Goal: Task Accomplishment & Management: Manage account settings

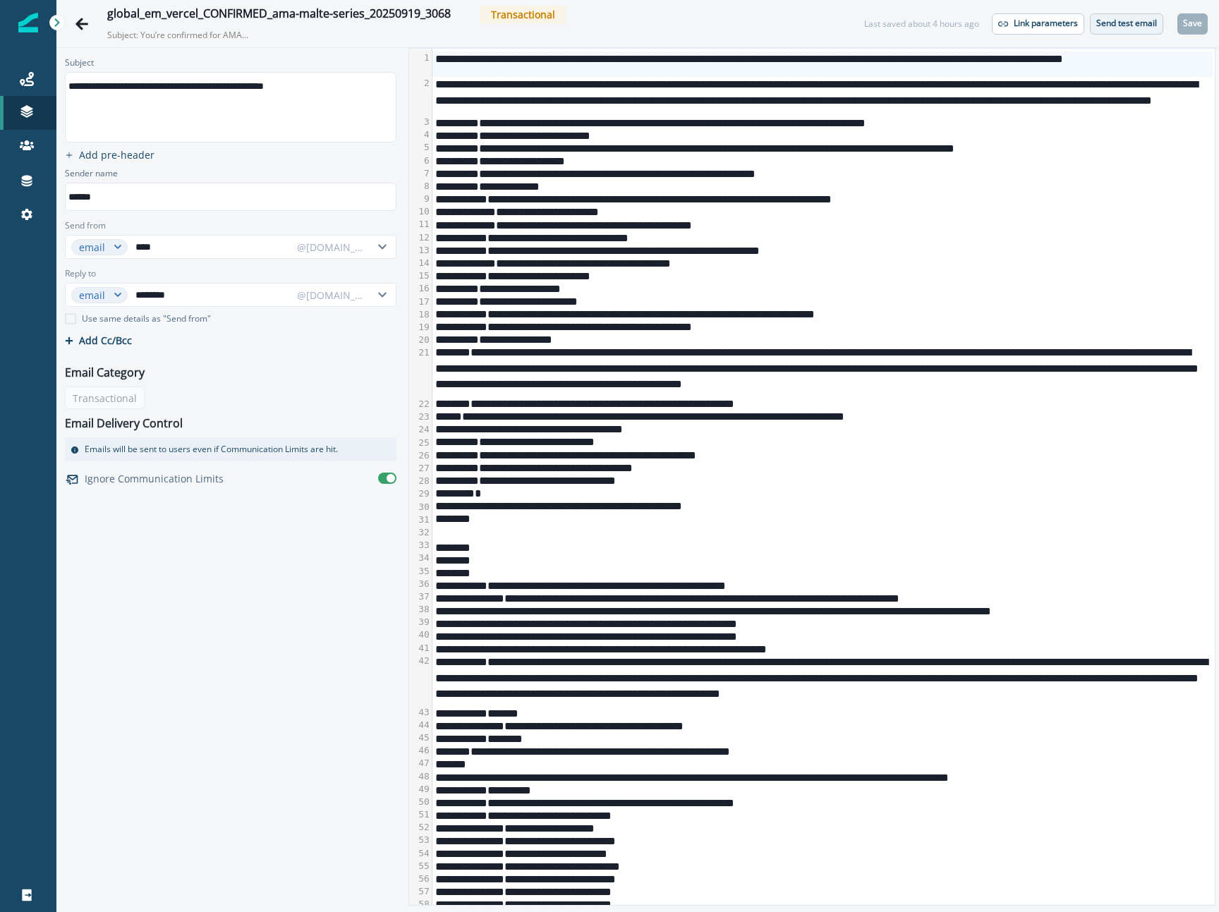
click at [1094, 28] on button "Send test email" at bounding box center [1126, 23] width 73 height 21
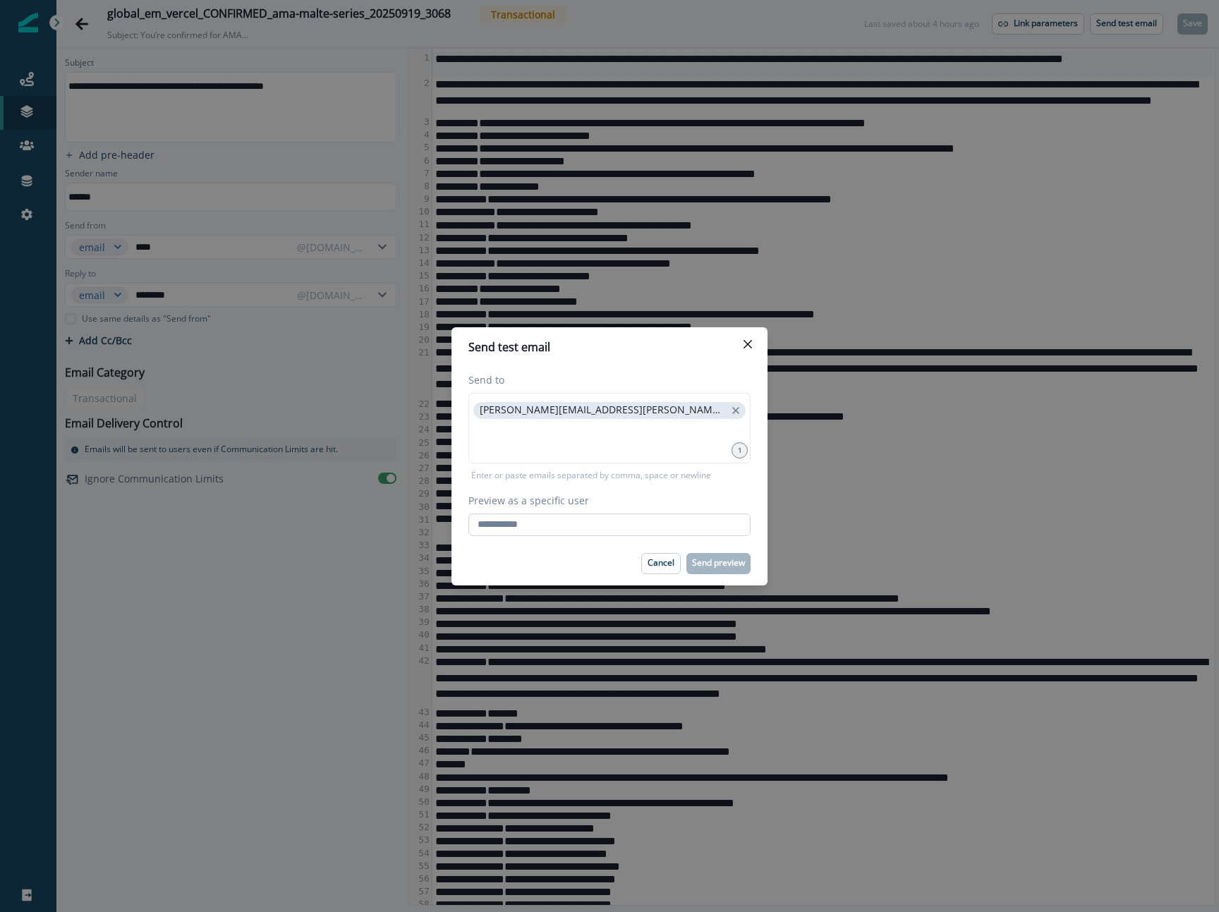
click at [645, 521] on input "Preview as a specific user" at bounding box center [609, 525] width 282 height 23
click at [701, 519] on input "Preview as a specific user" at bounding box center [609, 525] width 282 height 23
click at [0, 911] on com-1password-button at bounding box center [0, 912] width 0 height 0
click at [638, 523] on input "Preview as a specific user" at bounding box center [609, 525] width 282 height 23
click at [719, 516] on input "Preview as a specific user" at bounding box center [609, 525] width 282 height 23
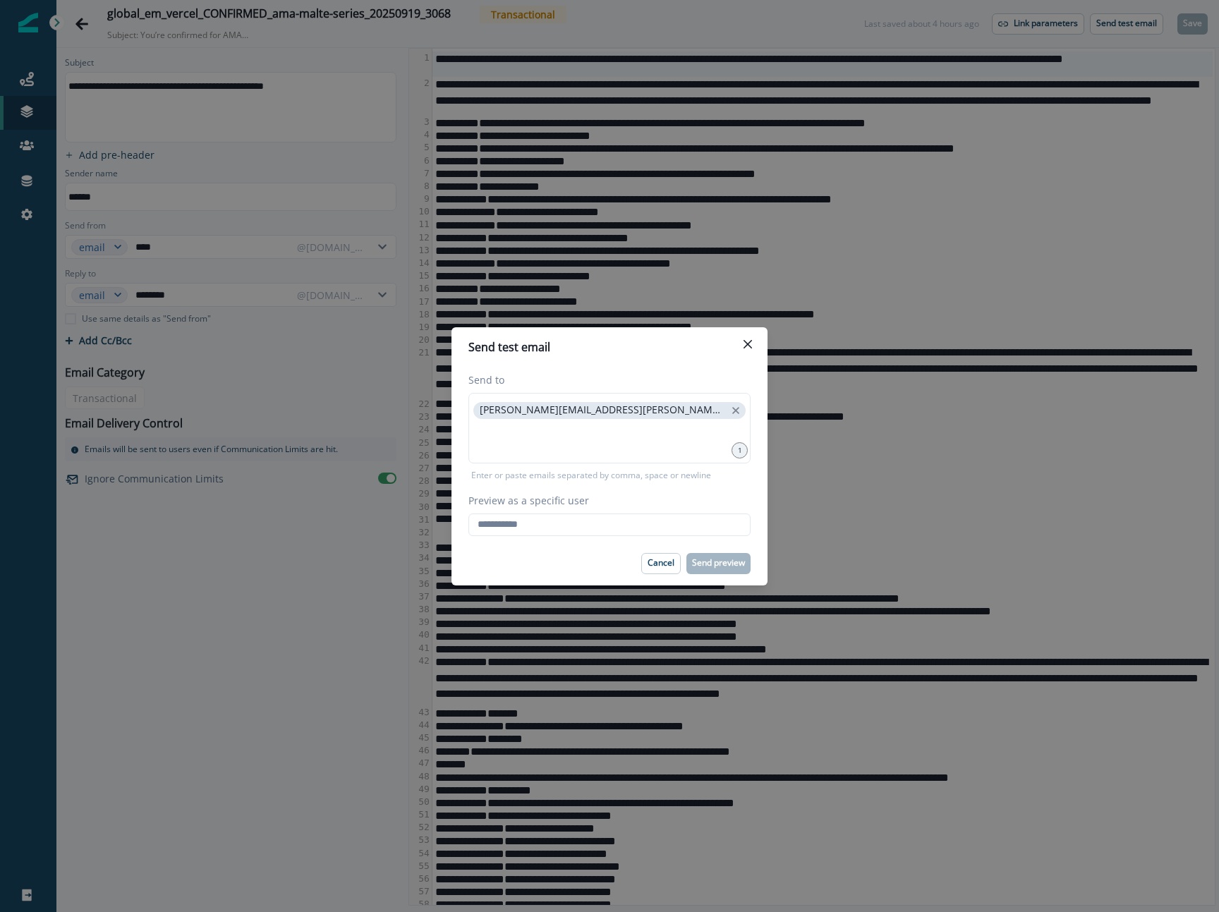
click at [0, 911] on com-1password-button at bounding box center [0, 912] width 0 height 0
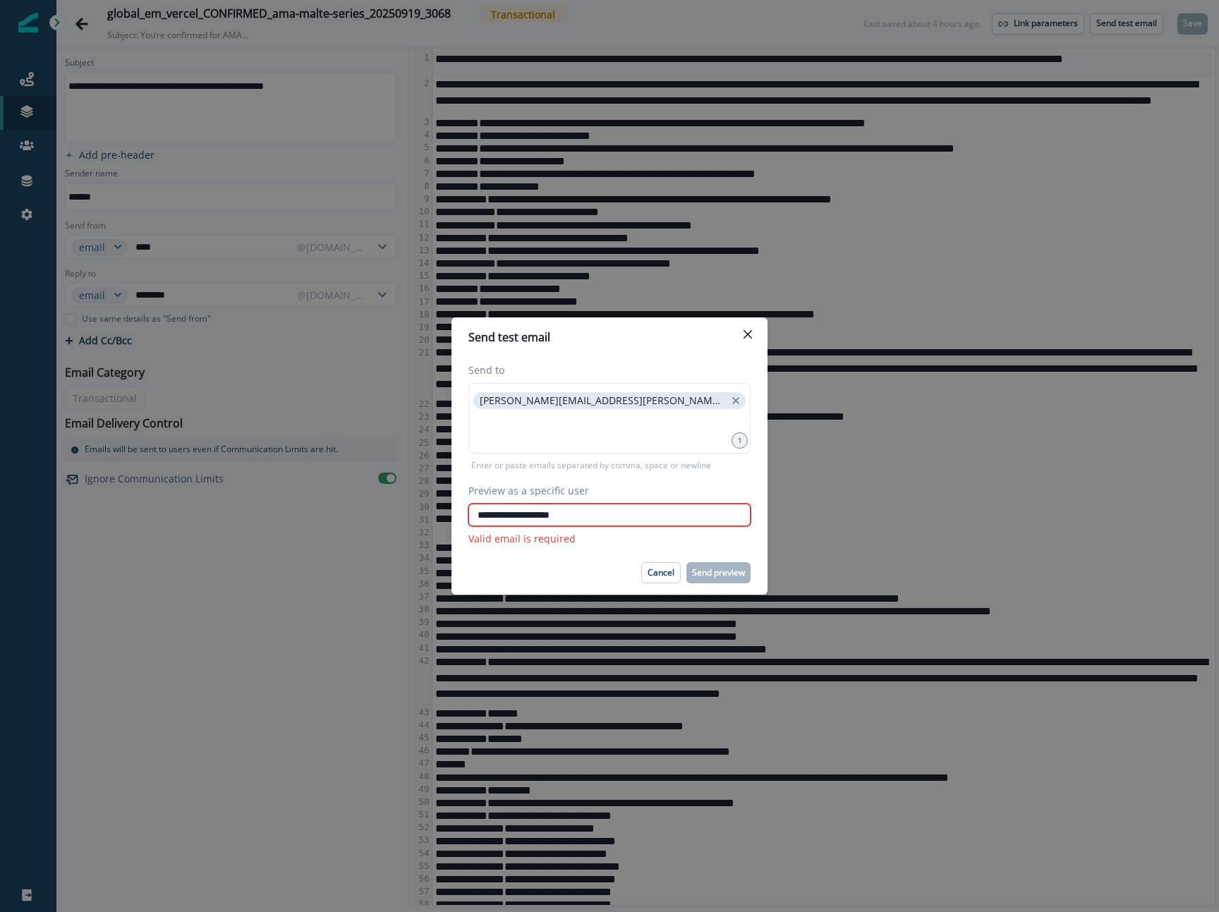
type input "**********"
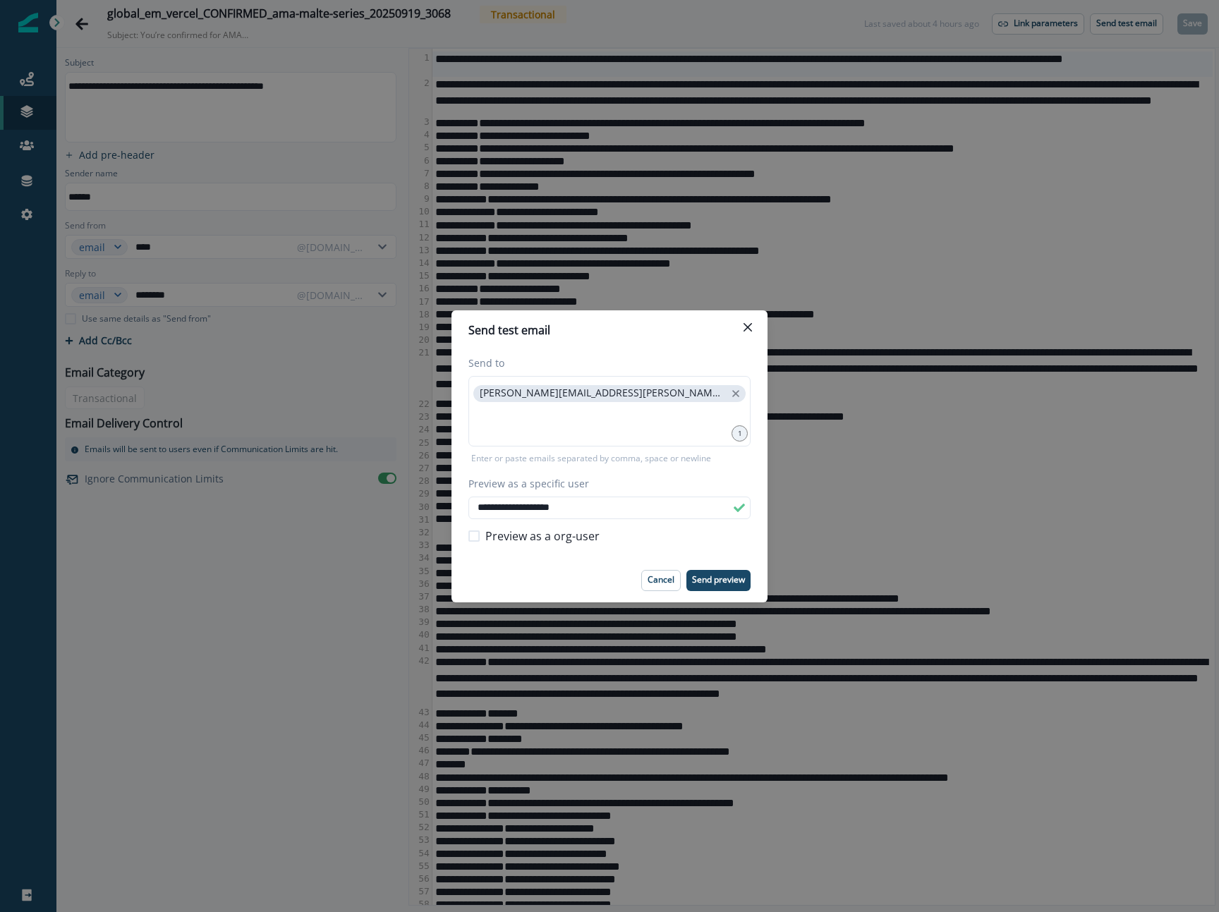
click at [725, 568] on footer "Cancel Send preview" at bounding box center [609, 581] width 316 height 44
click at [724, 576] on p "Send preview" at bounding box center [718, 580] width 53 height 10
click at [849, 608] on div "**********" at bounding box center [609, 456] width 1219 height 912
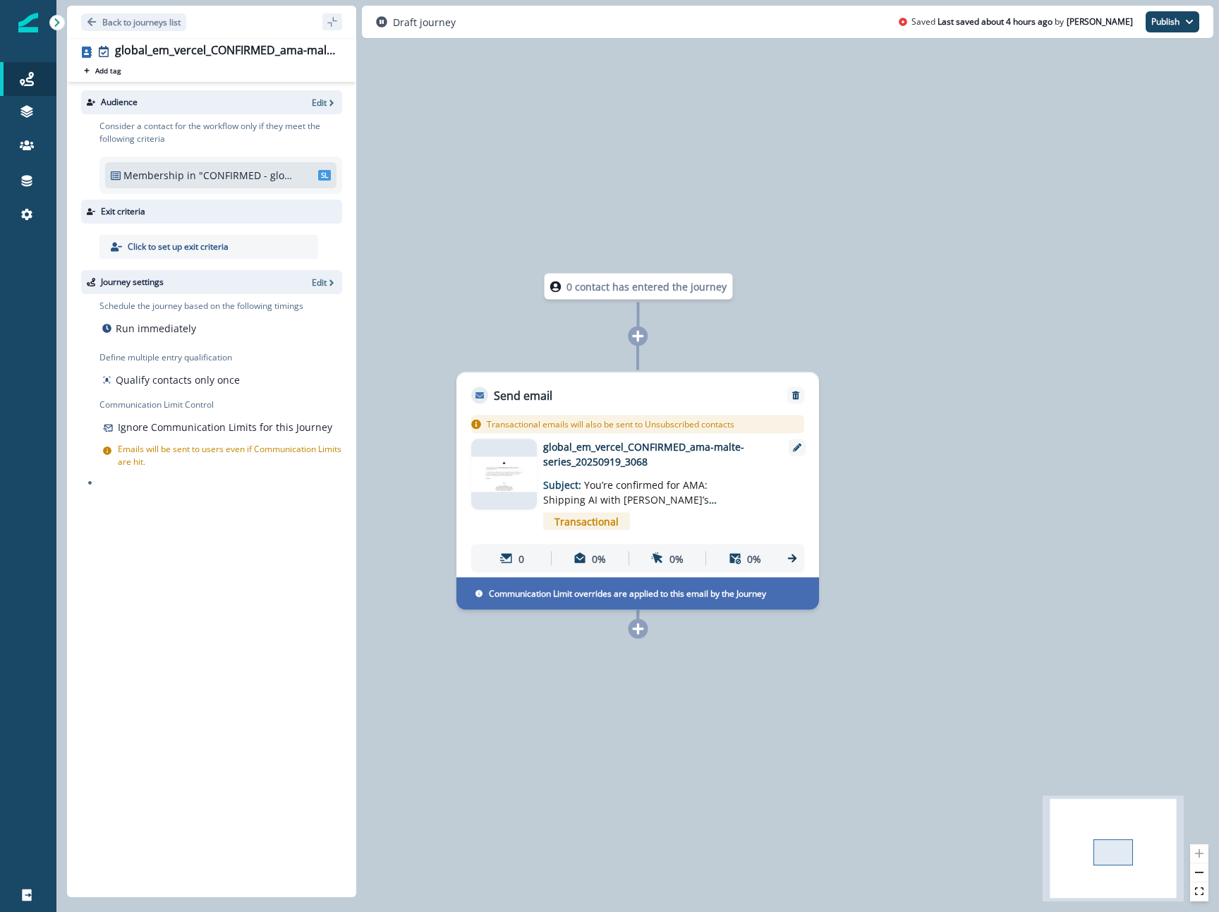
click at [324, 111] on div "Audience Edit" at bounding box center [211, 102] width 261 height 24
click at [323, 106] on p "Edit" at bounding box center [319, 103] width 15 height 12
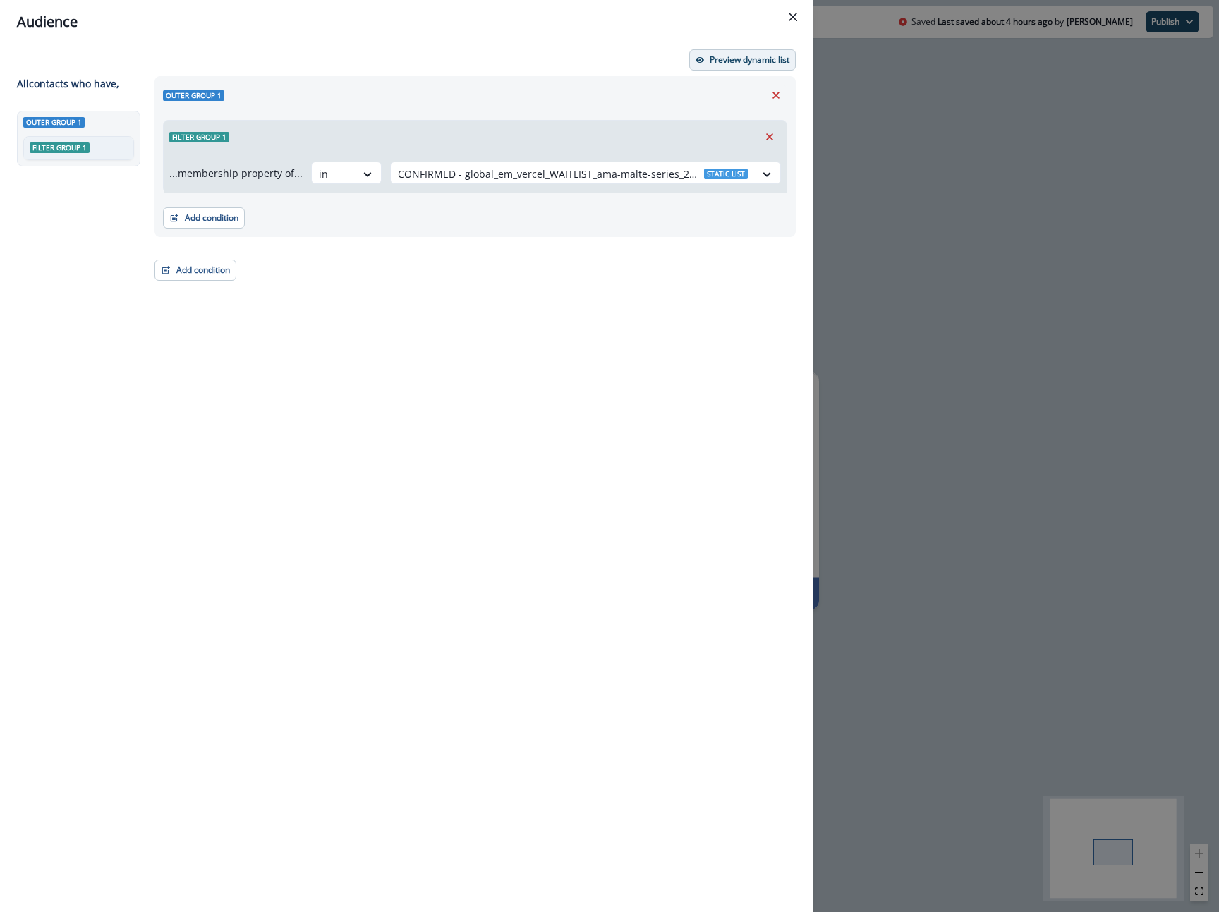
click at [751, 55] on p "Preview dynamic list" at bounding box center [750, 60] width 80 height 10
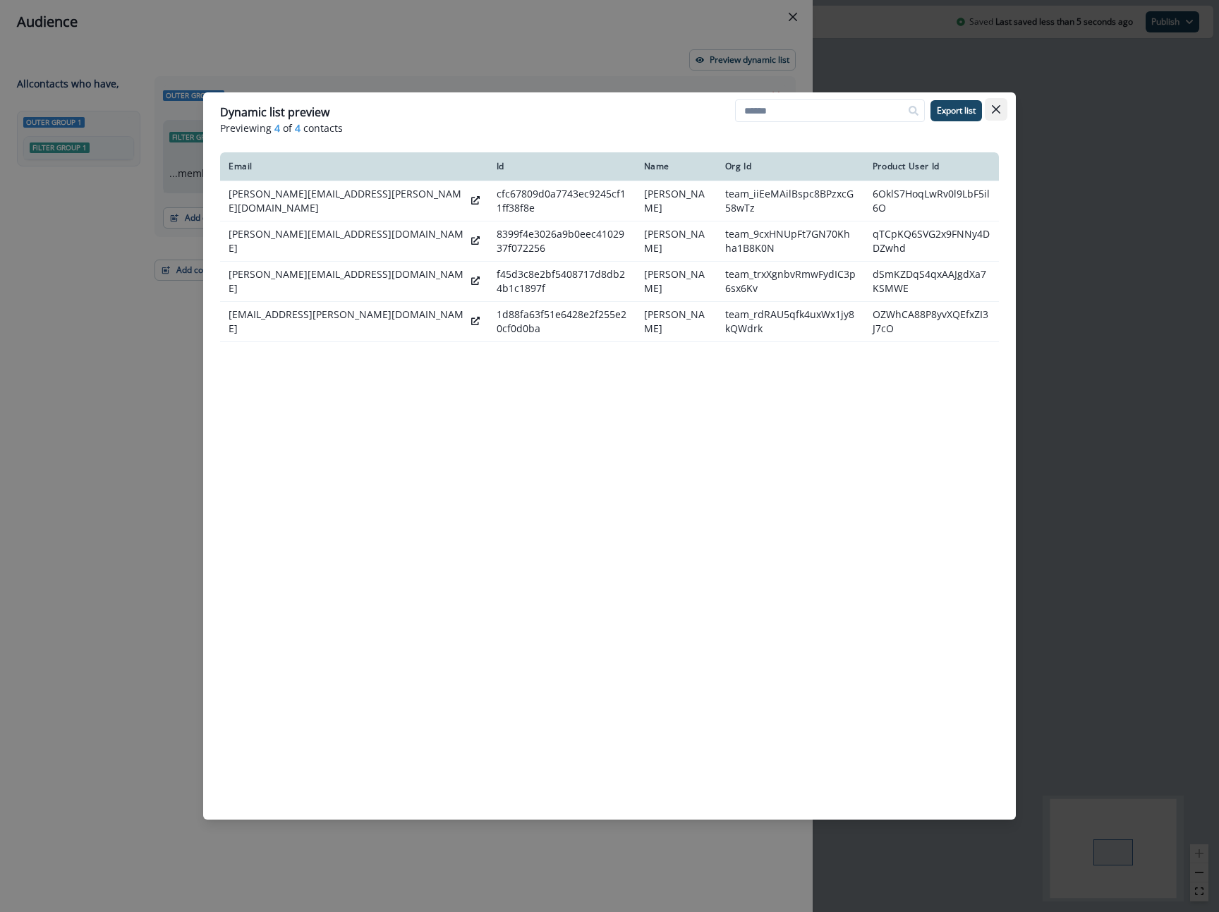
click at [995, 106] on icon "Close" at bounding box center [996, 109] width 8 height 8
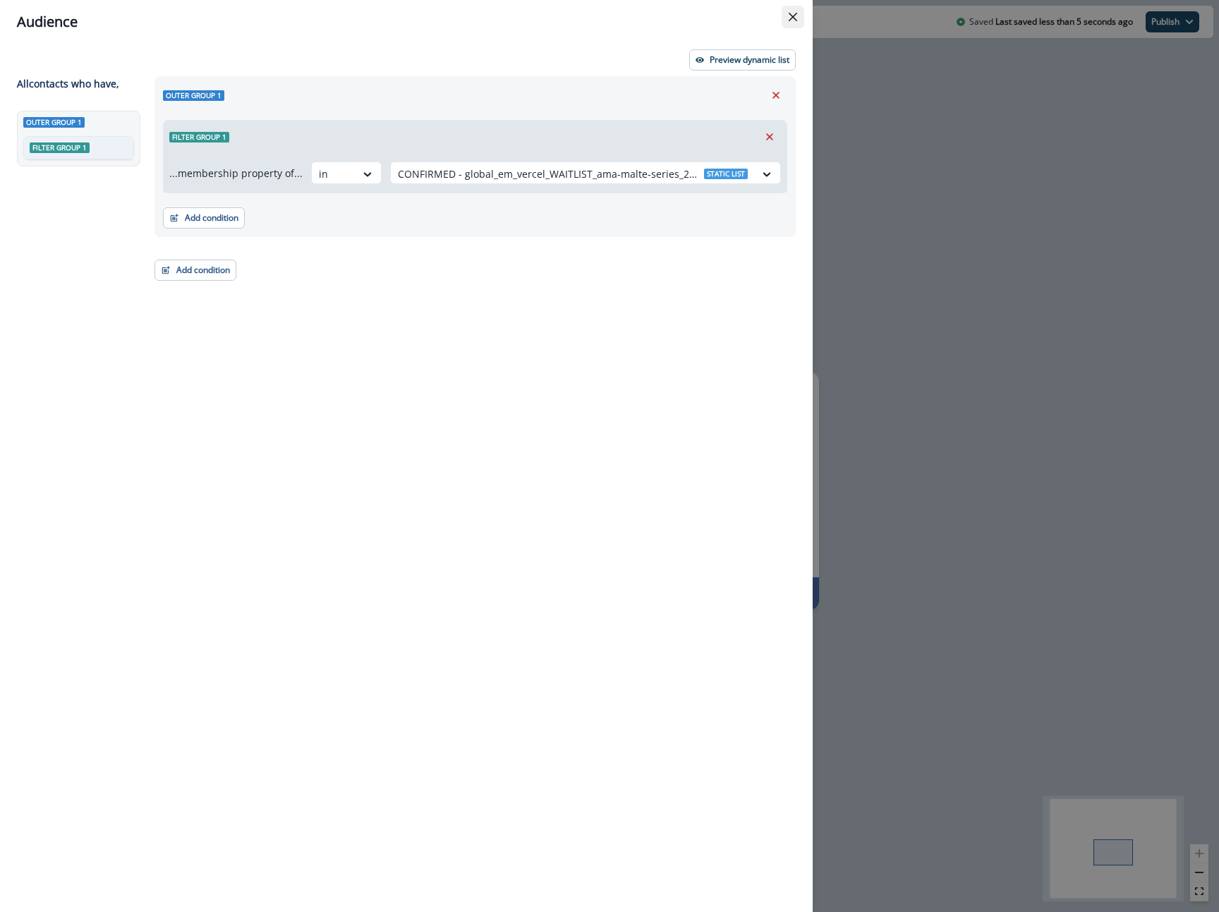
click at [788, 23] on button "Close" at bounding box center [793, 17] width 23 height 23
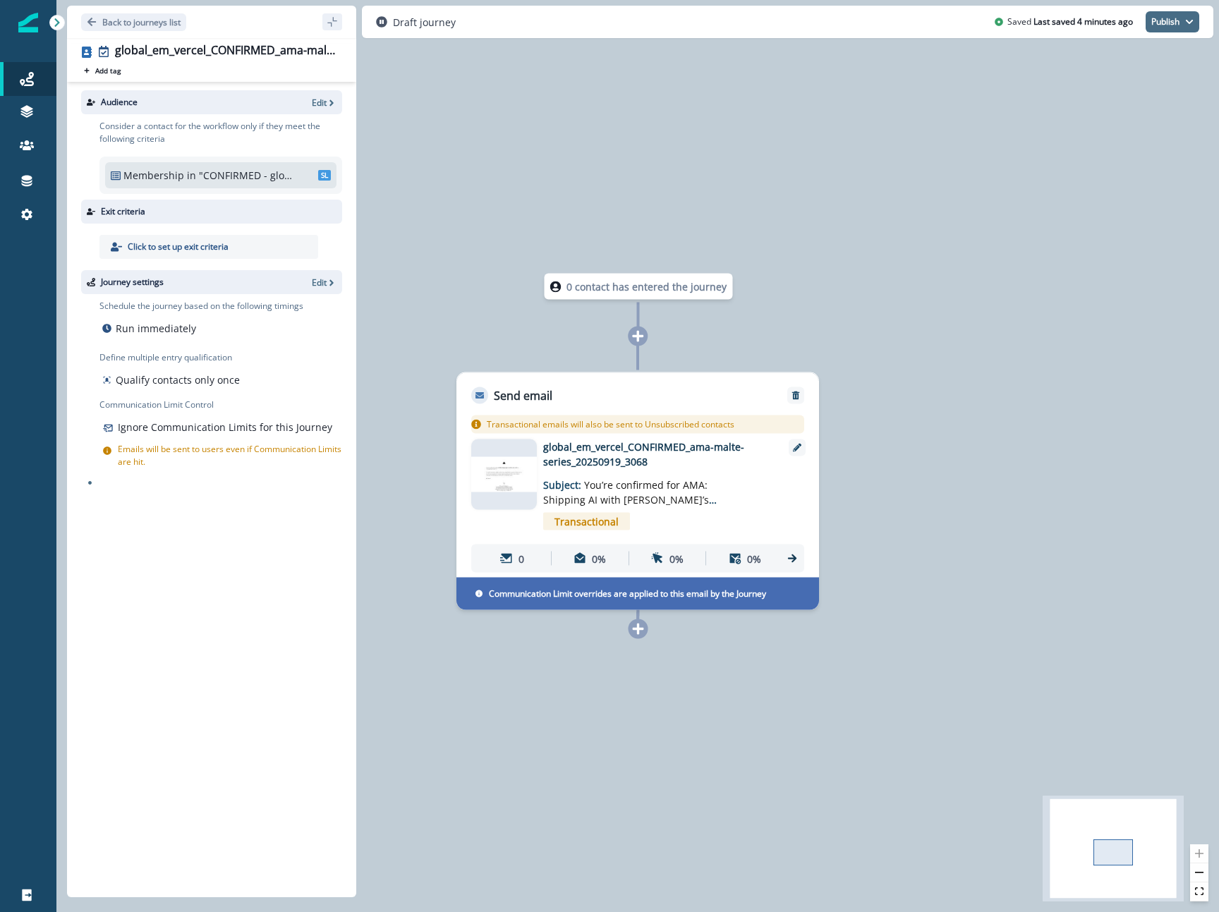
click at [1178, 31] on button "Publish" at bounding box center [1173, 21] width 54 height 21
click at [1139, 52] on button "as active journey" at bounding box center [1120, 56] width 157 height 25
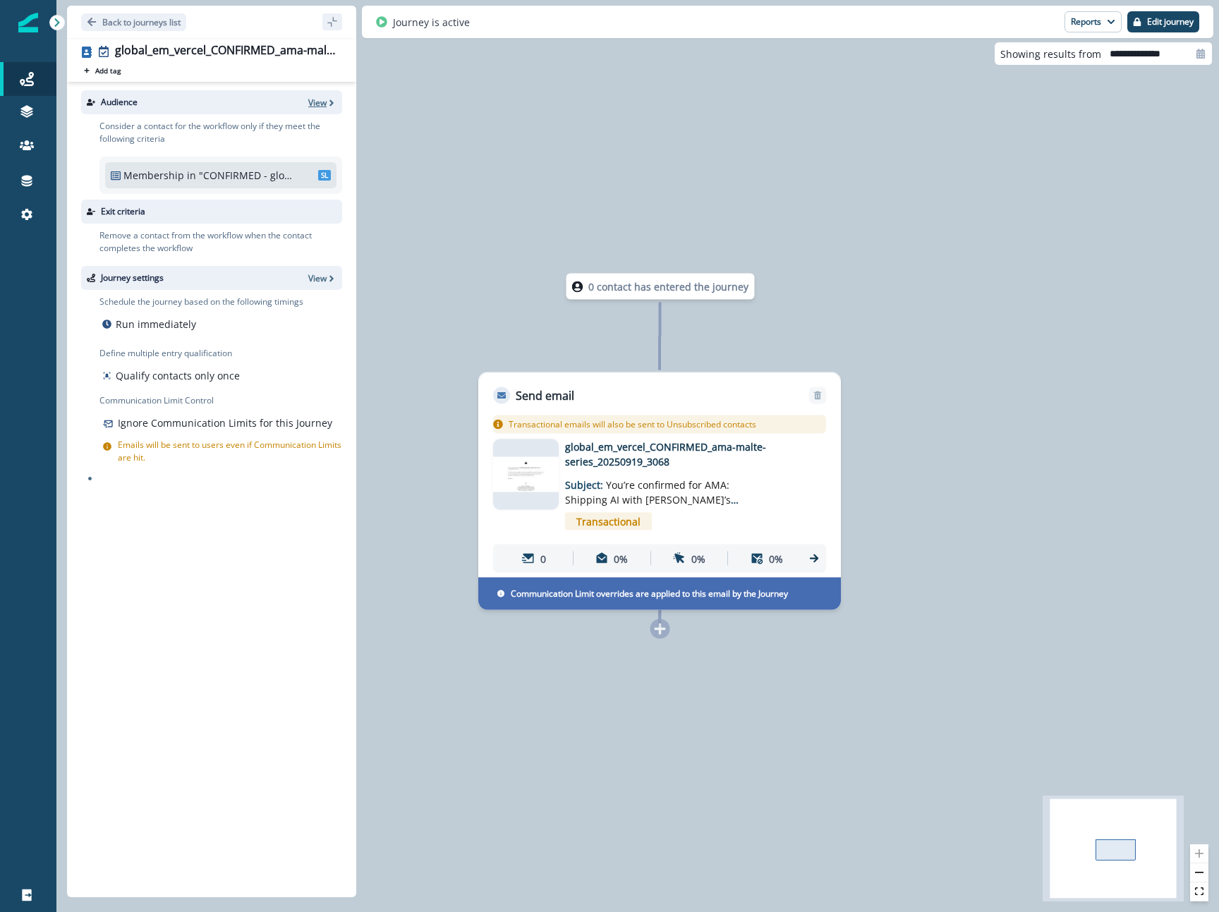
click at [315, 107] on p "View" at bounding box center [317, 103] width 18 height 12
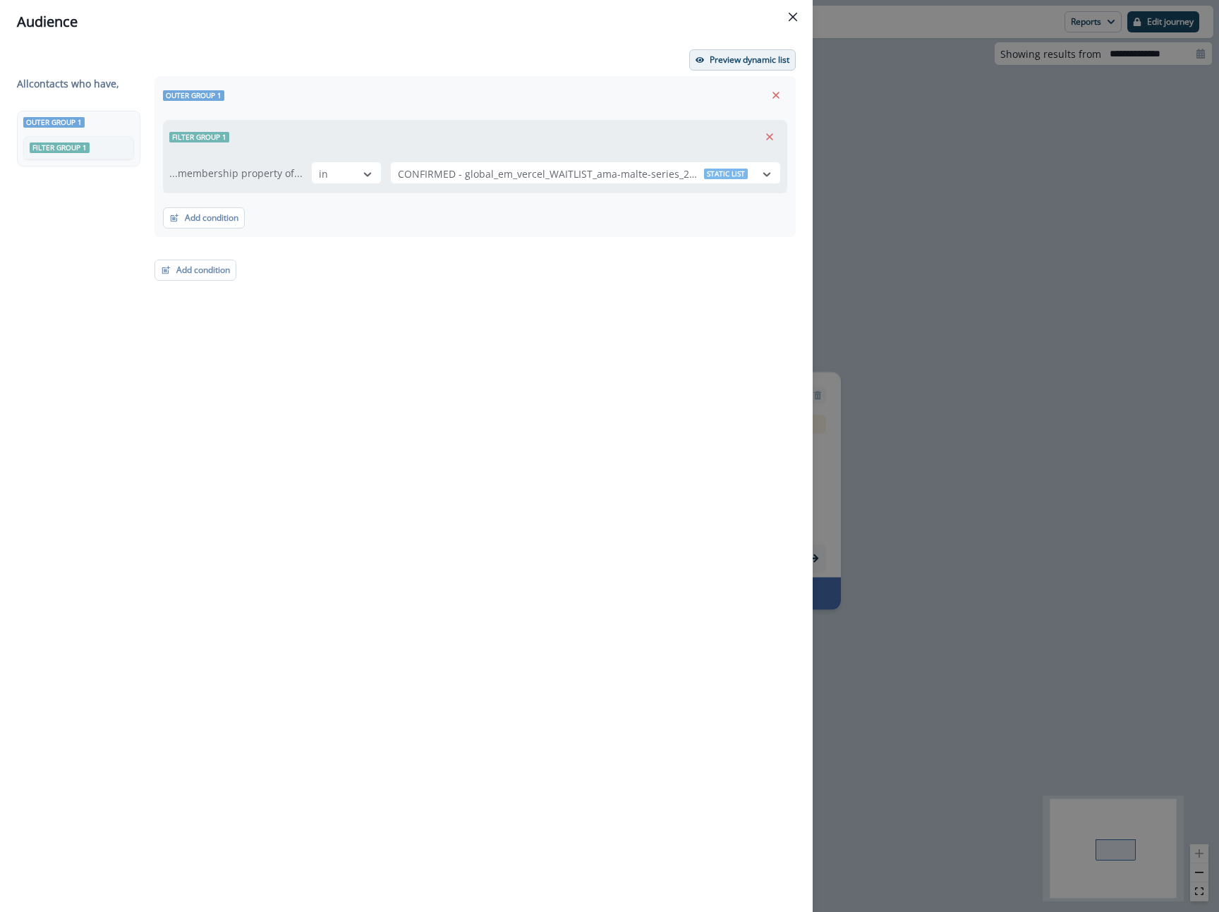
click at [696, 63] on icon "button" at bounding box center [700, 60] width 8 height 8
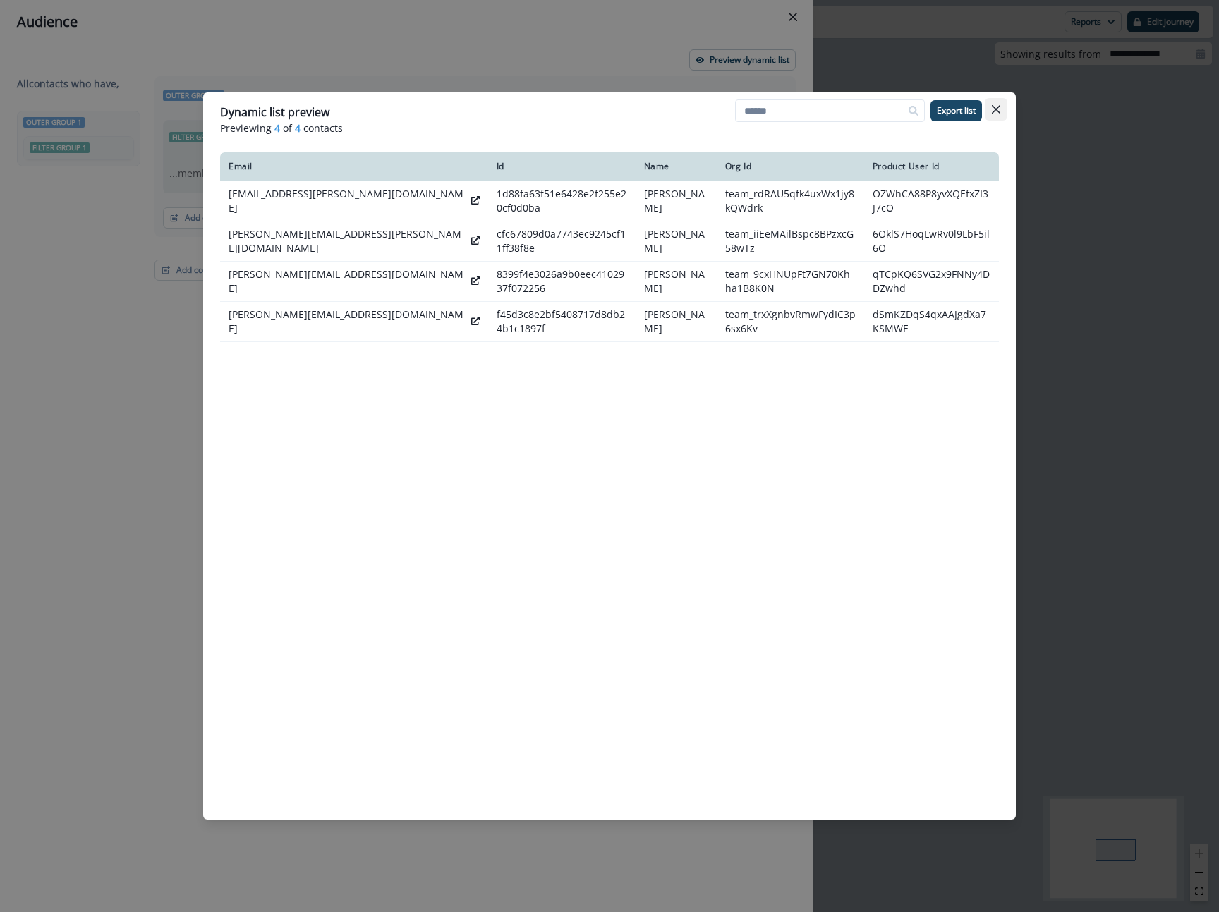
click at [1000, 113] on icon "Close" at bounding box center [996, 109] width 8 height 8
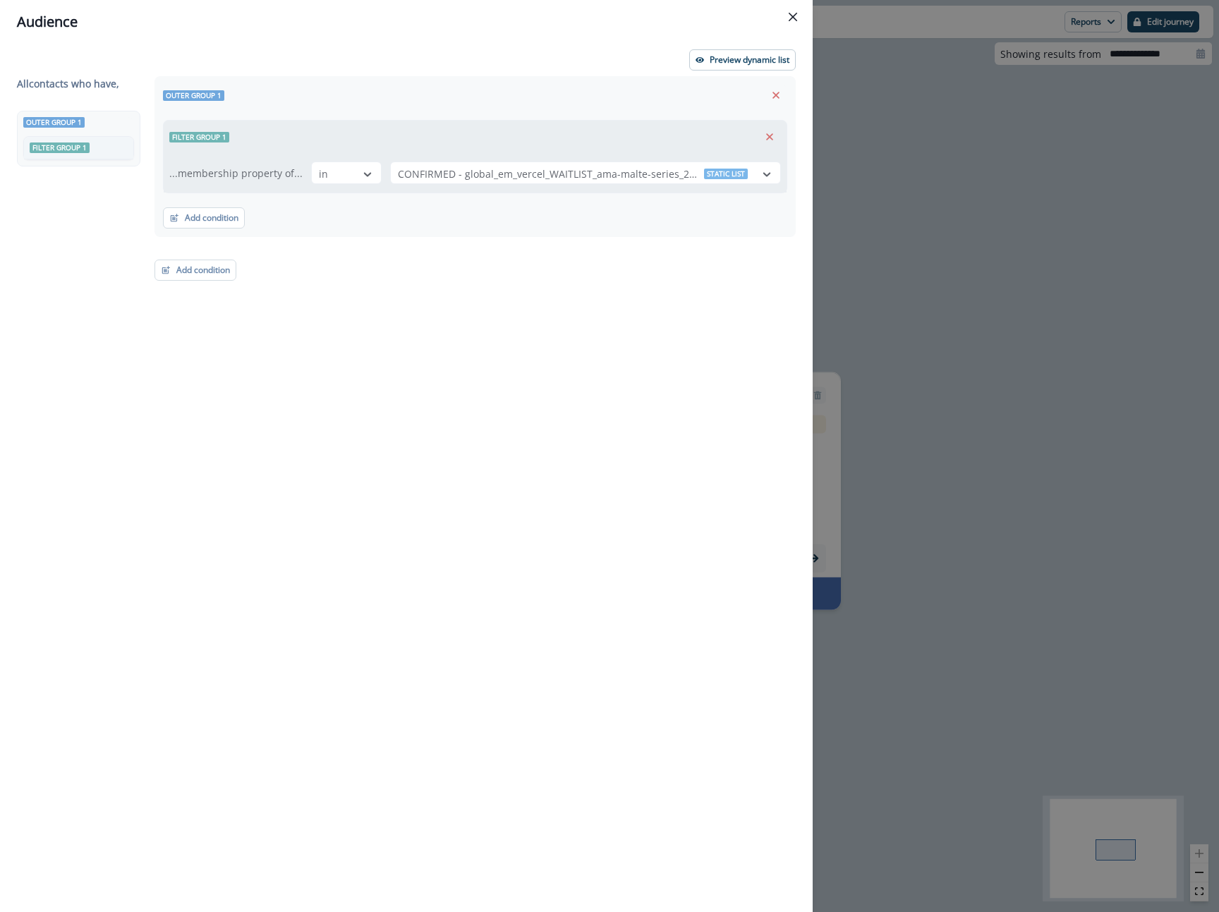
click at [806, 21] on header "Audience" at bounding box center [406, 22] width 813 height 44
click at [619, 164] on div "All contact s who have, Outer group 1 Filter group 1 Outer group 1 Filter group…" at bounding box center [406, 468] width 779 height 784
click at [794, 16] on icon "Close" at bounding box center [793, 17] width 8 height 8
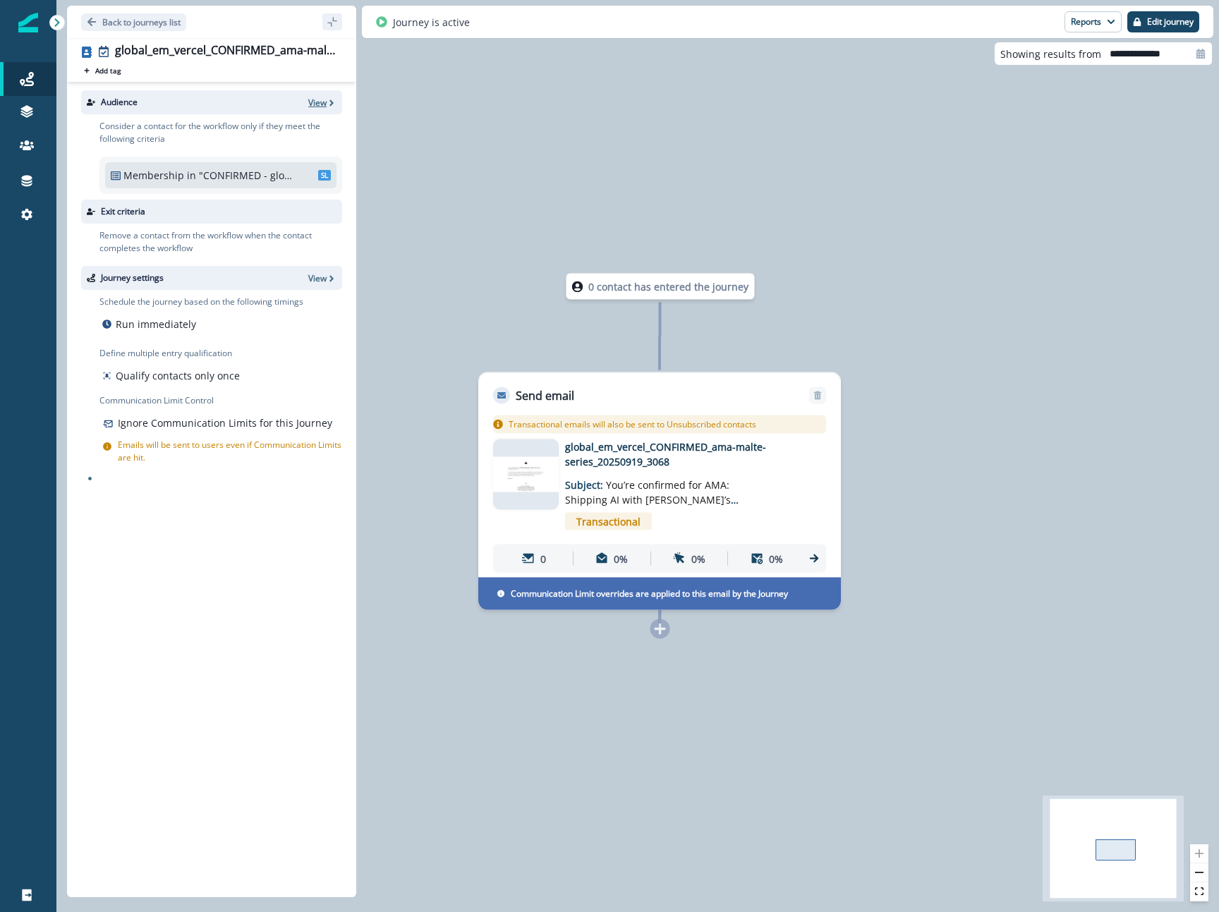
click at [321, 98] on p "View" at bounding box center [317, 103] width 18 height 12
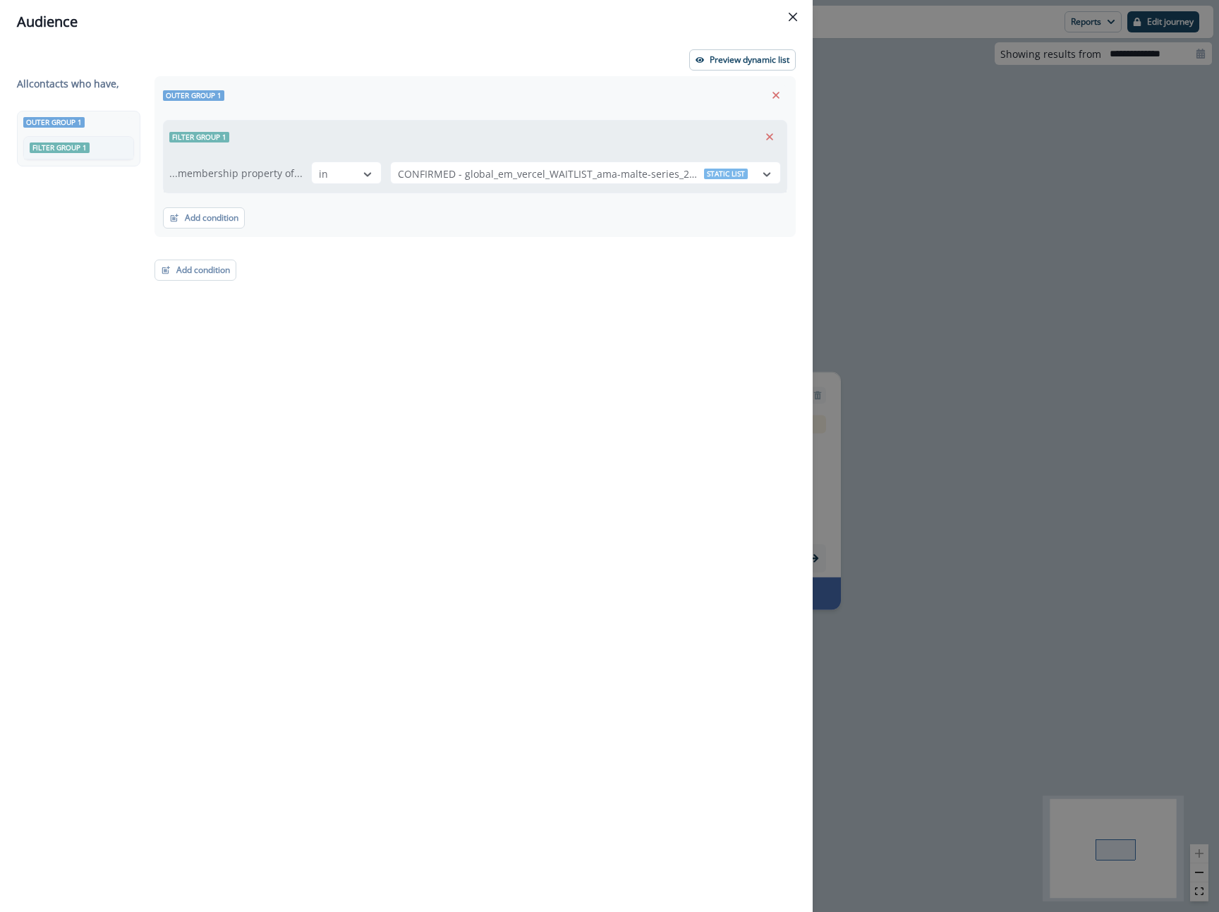
click at [939, 127] on div "Audience Preview dynamic list All contact s who have, Outer group 1 Filter grou…" at bounding box center [609, 456] width 1219 height 912
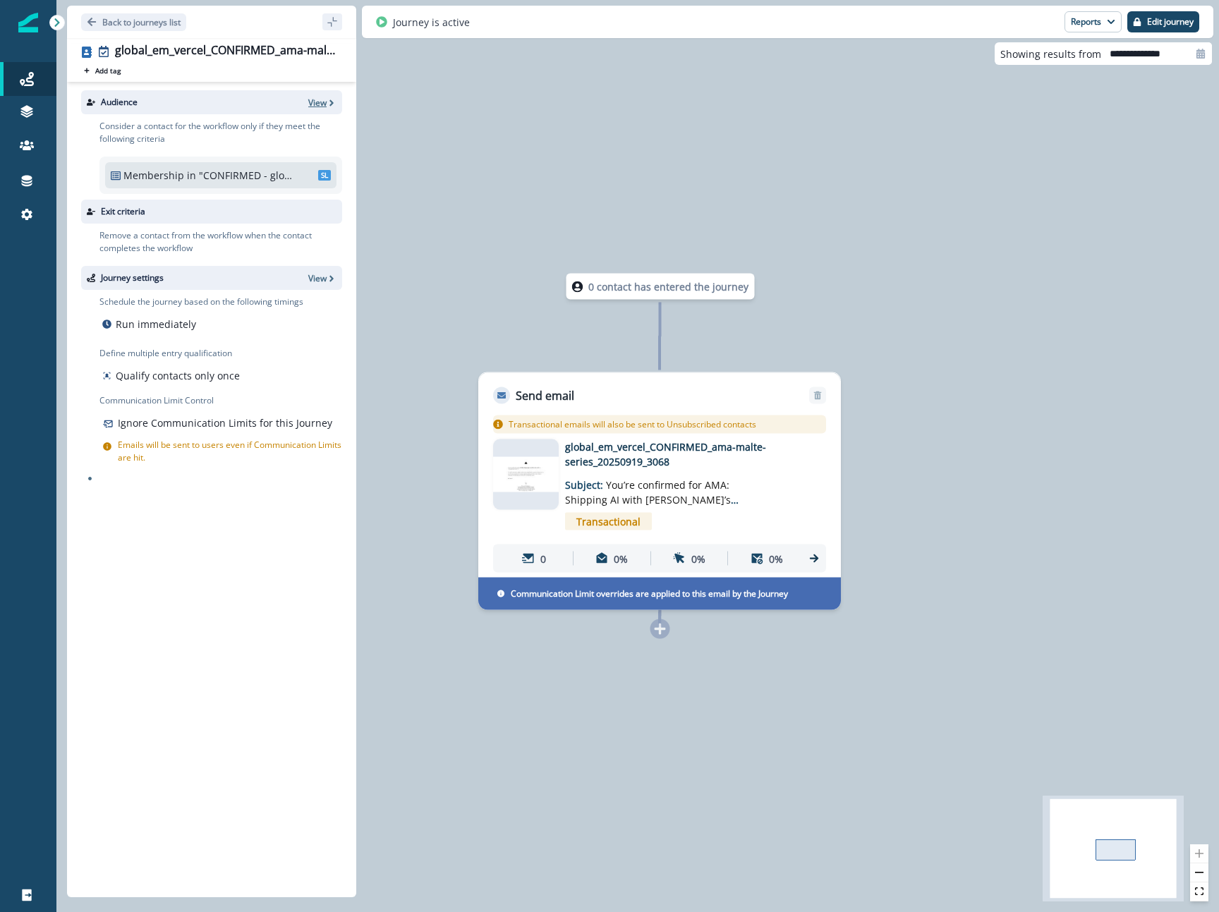
click at [320, 107] on p "View" at bounding box center [317, 103] width 18 height 12
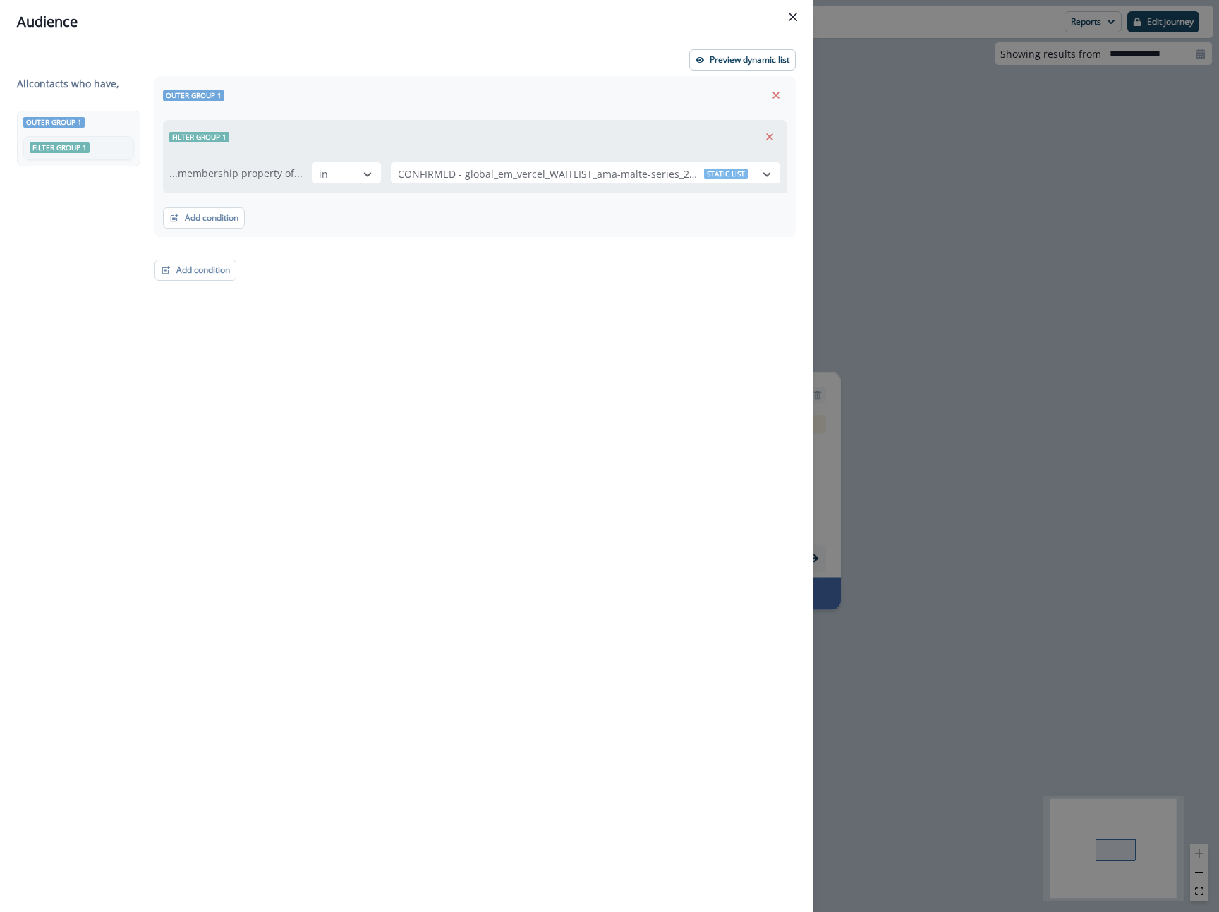
click at [954, 149] on div "Audience Preview dynamic list All contact s who have, Outer group 1 Filter grou…" at bounding box center [609, 456] width 1219 height 912
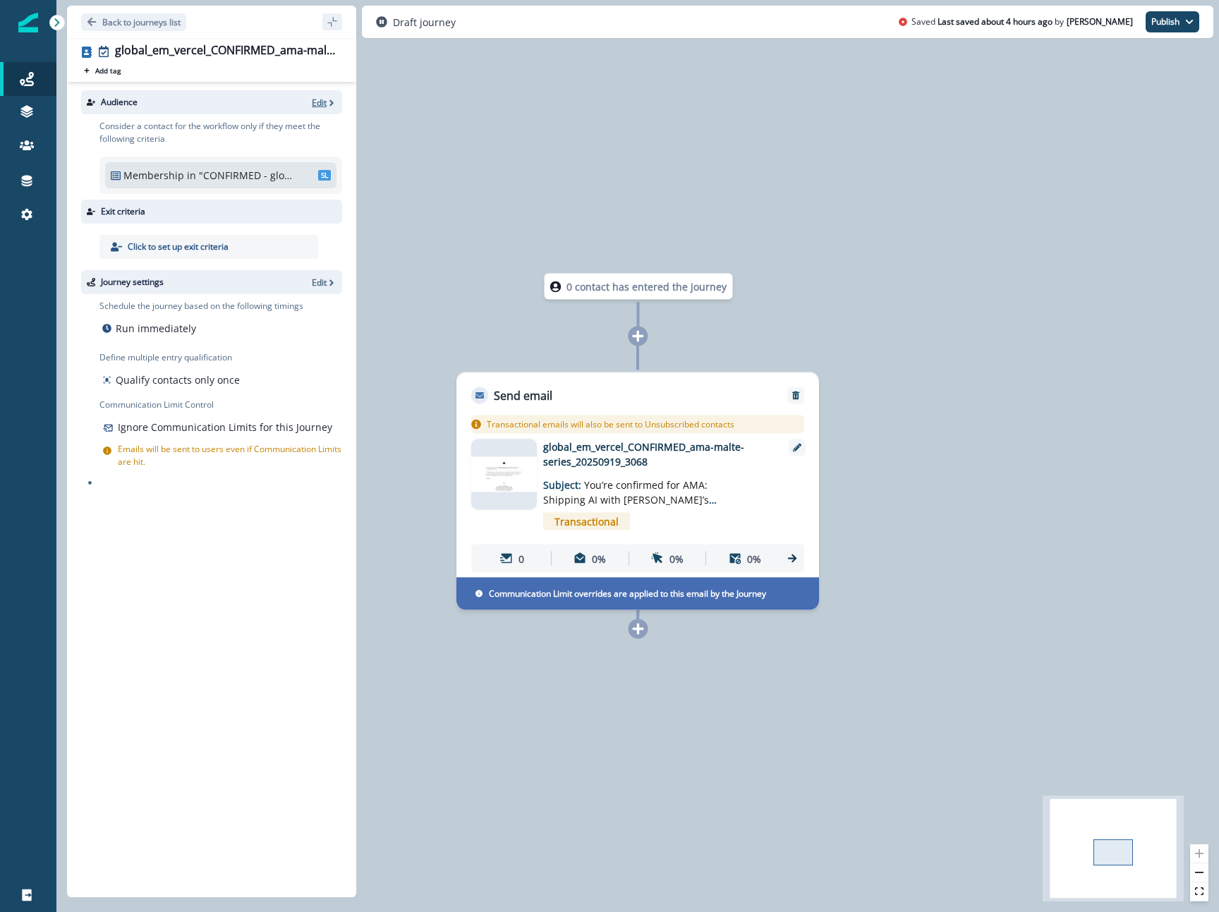
click at [322, 105] on p "Edit" at bounding box center [319, 103] width 15 height 12
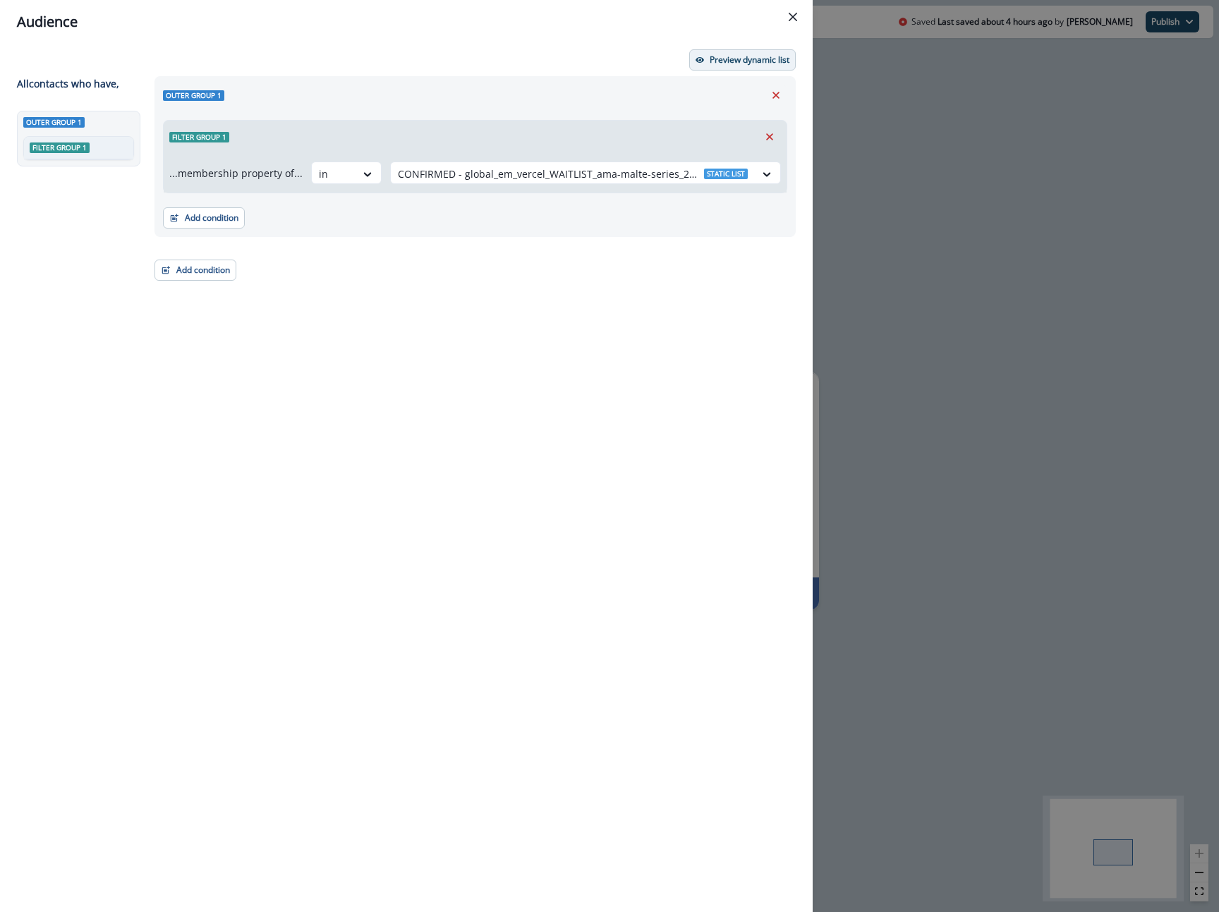
click at [710, 57] on p "Preview dynamic list" at bounding box center [750, 60] width 80 height 10
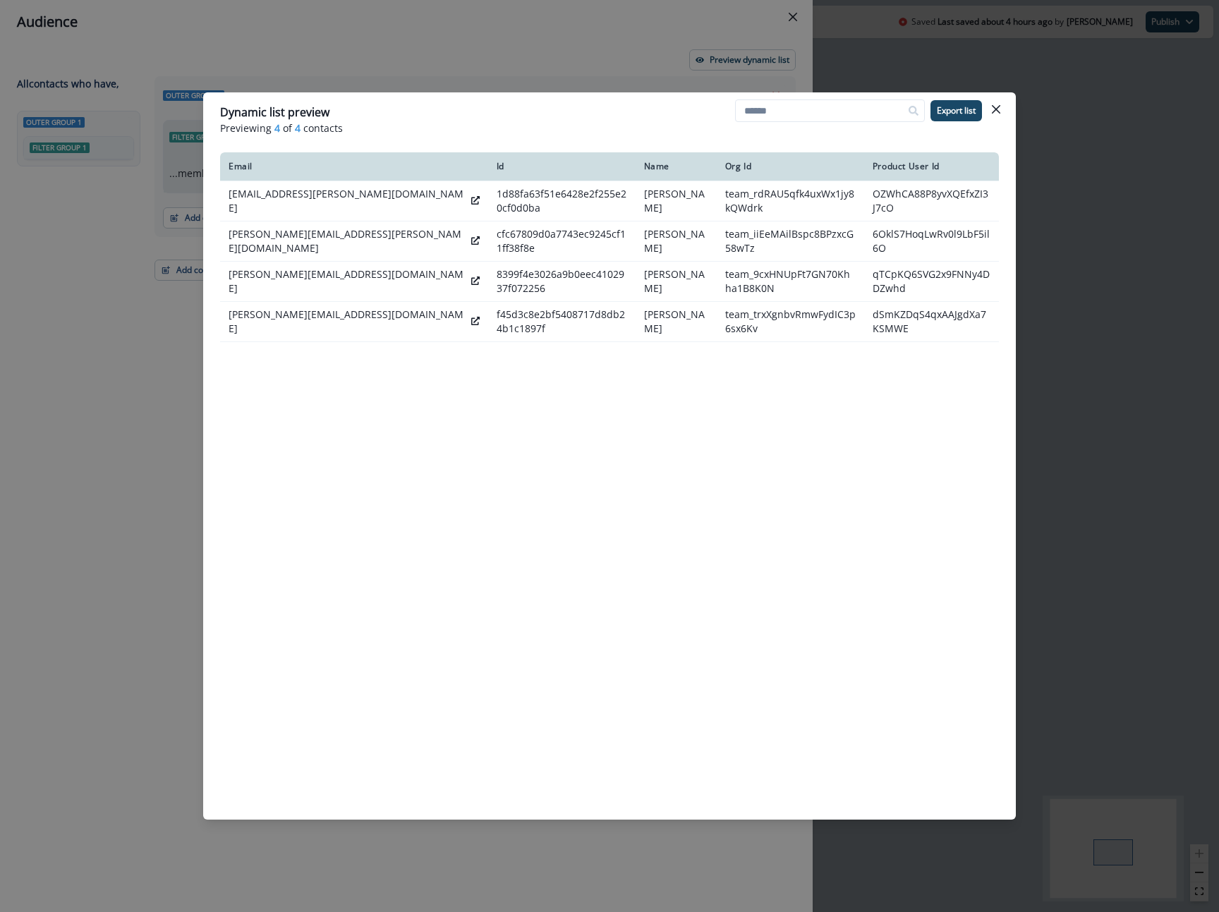
click at [1199, 126] on div "Dynamic list preview Previewing 4 of 4 contacts Export list Email Id Name Org I…" at bounding box center [609, 456] width 1219 height 912
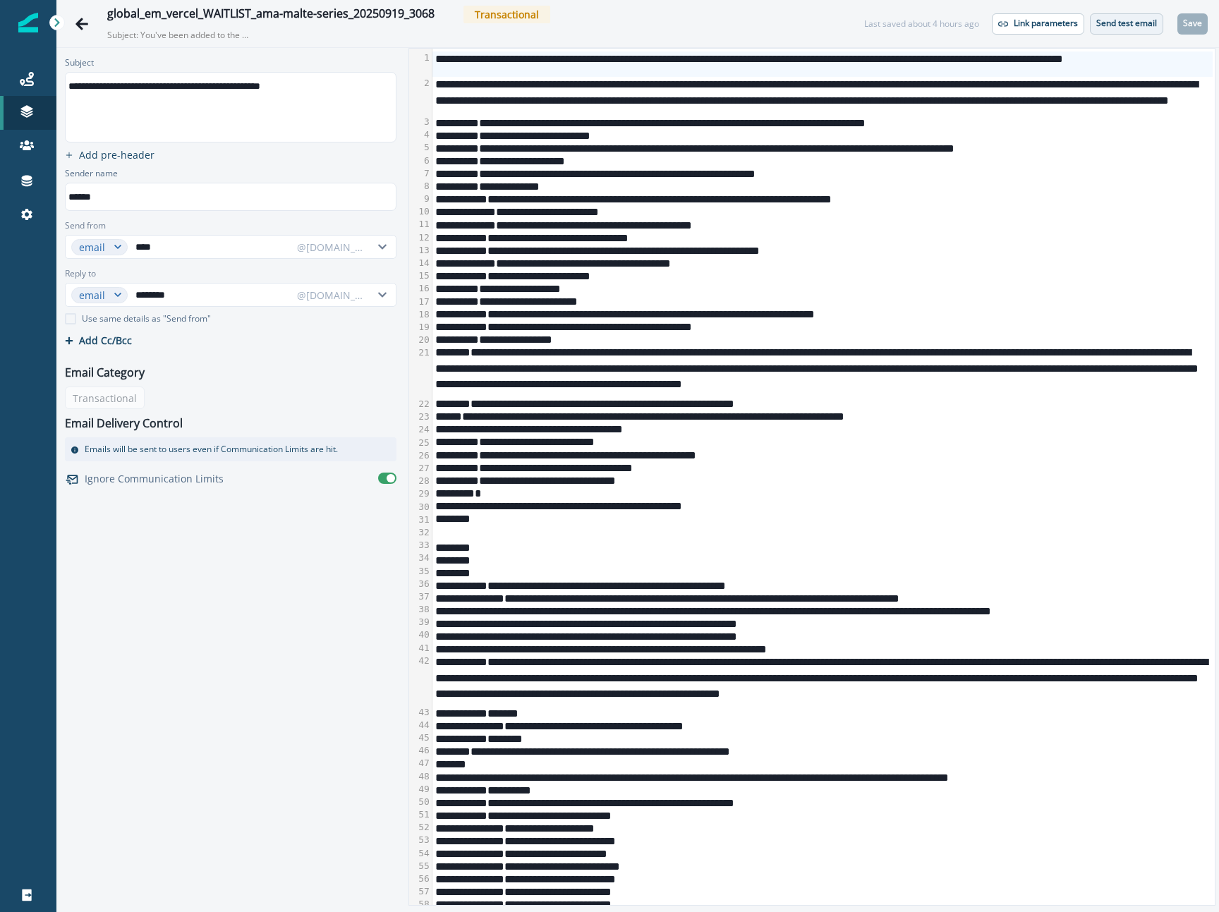
click at [1125, 23] on p "Send test email" at bounding box center [1126, 23] width 61 height 10
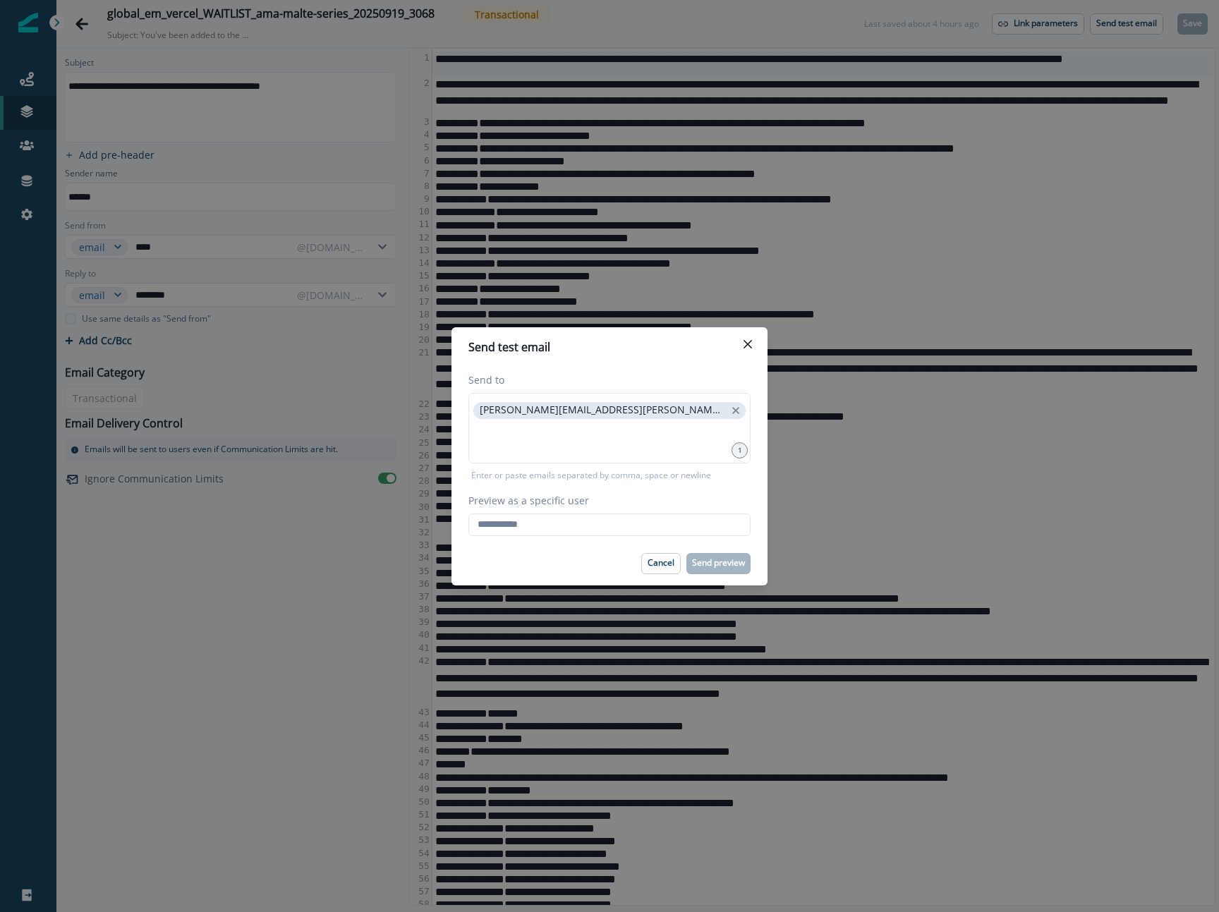
click at [622, 507] on label "Preview as a specific user" at bounding box center [605, 500] width 274 height 15
click at [622, 514] on input "Preview as a specific user" at bounding box center [609, 525] width 282 height 23
type input "**********"
click at [672, 499] on label "Preview as a specific user" at bounding box center [605, 500] width 274 height 15
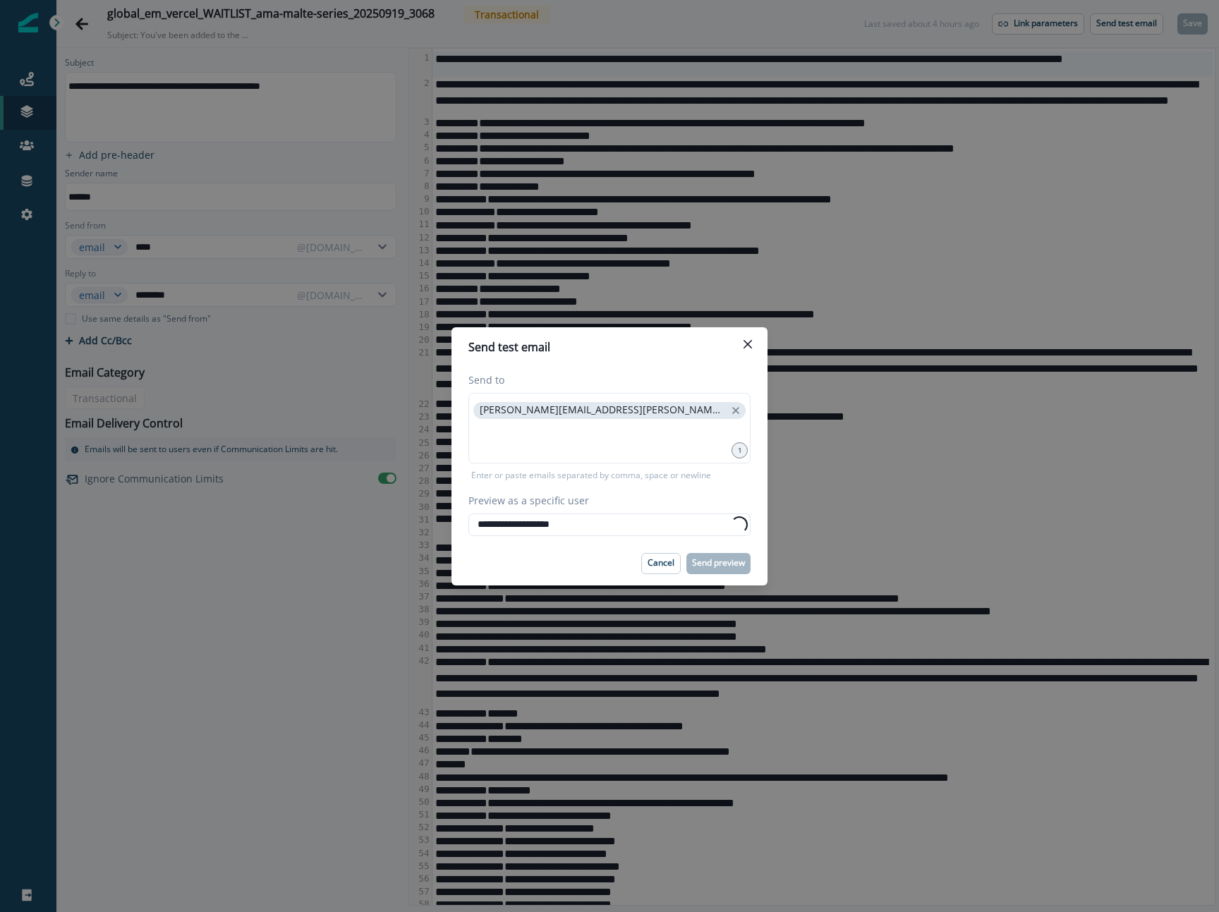
click at [672, 514] on input "**********" at bounding box center [609, 525] width 282 height 23
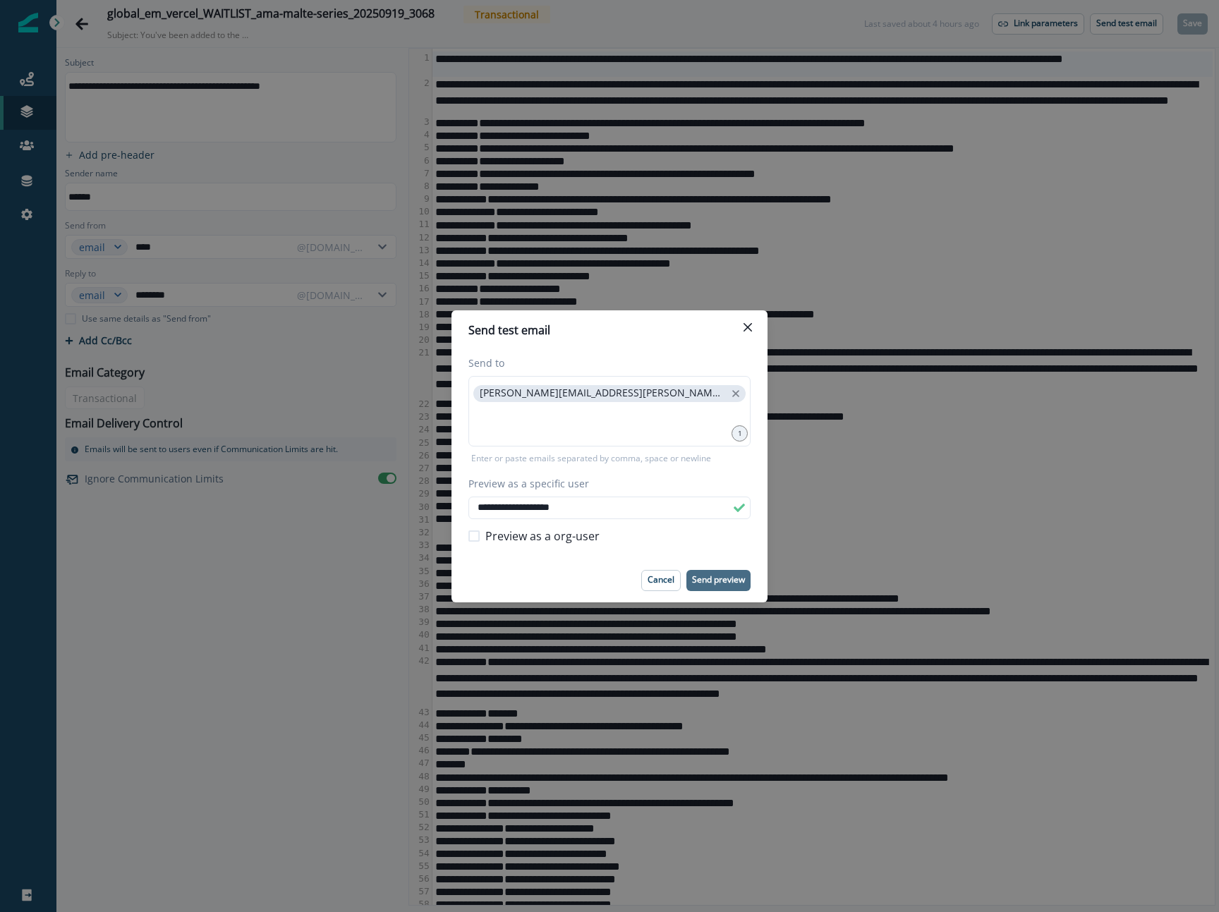
click at [716, 573] on button "Send preview" at bounding box center [718, 580] width 64 height 21
click at [751, 331] on icon "Close" at bounding box center [748, 326] width 8 height 8
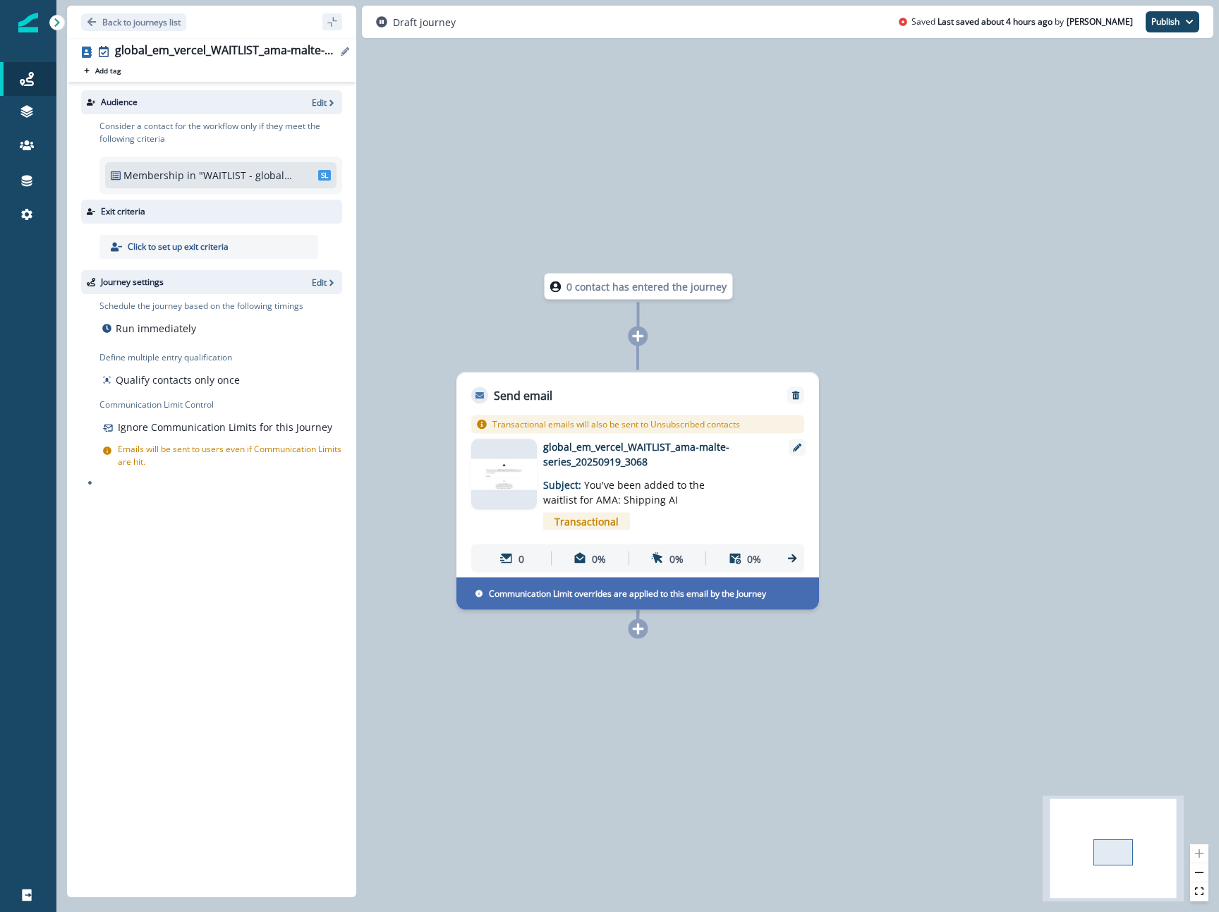
click at [342, 53] on icon "Edit name" at bounding box center [345, 51] width 8 height 8
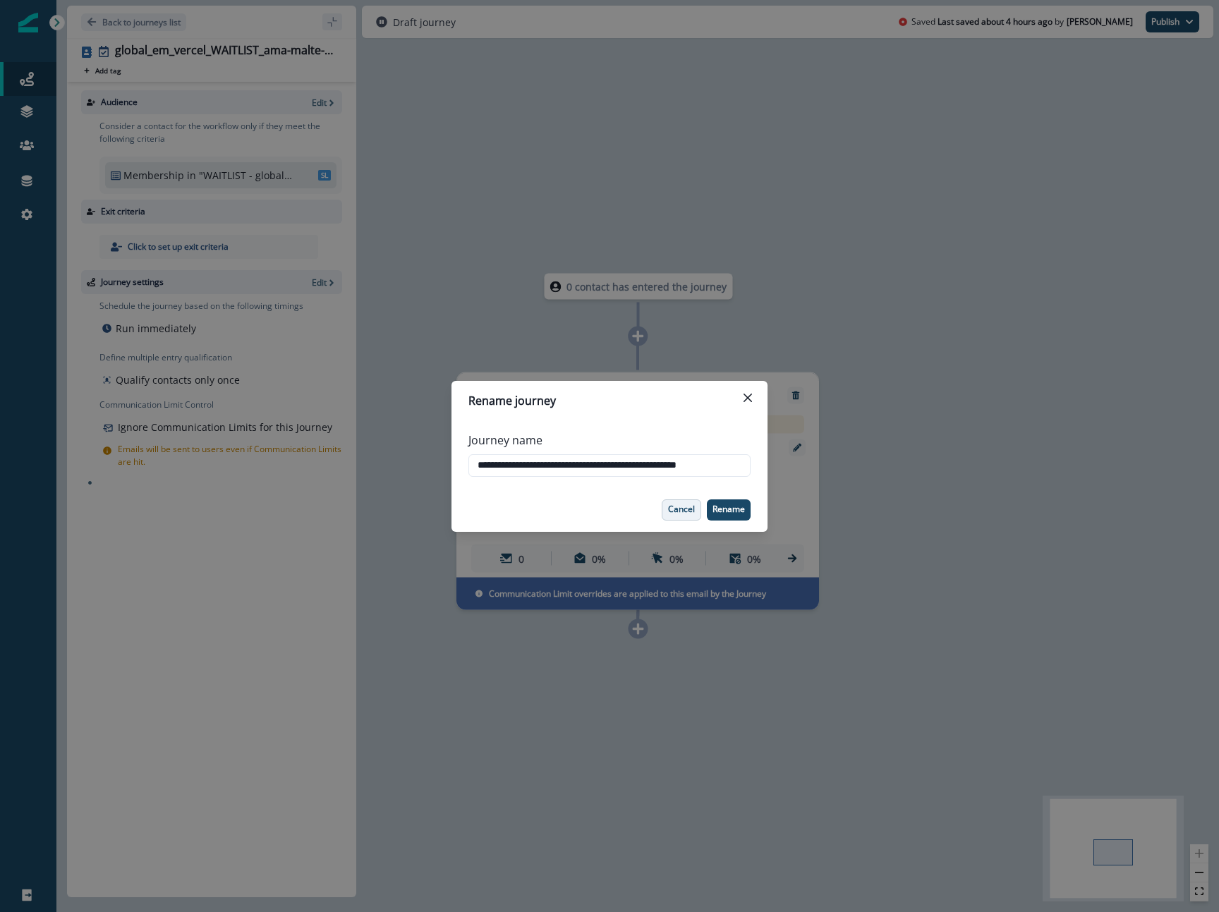
click at [675, 501] on button "Cancel" at bounding box center [682, 509] width 40 height 21
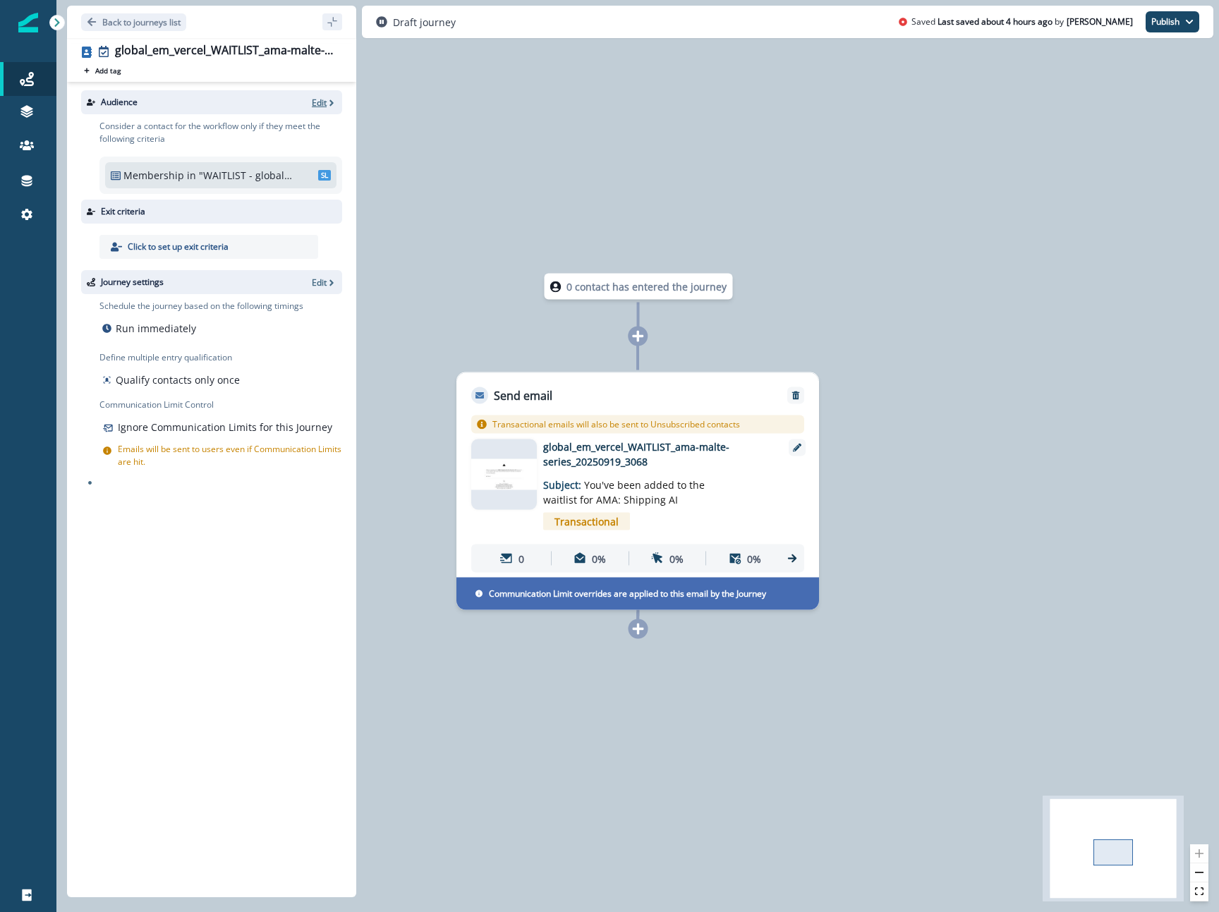
click at [320, 99] on p "Edit" at bounding box center [319, 103] width 15 height 12
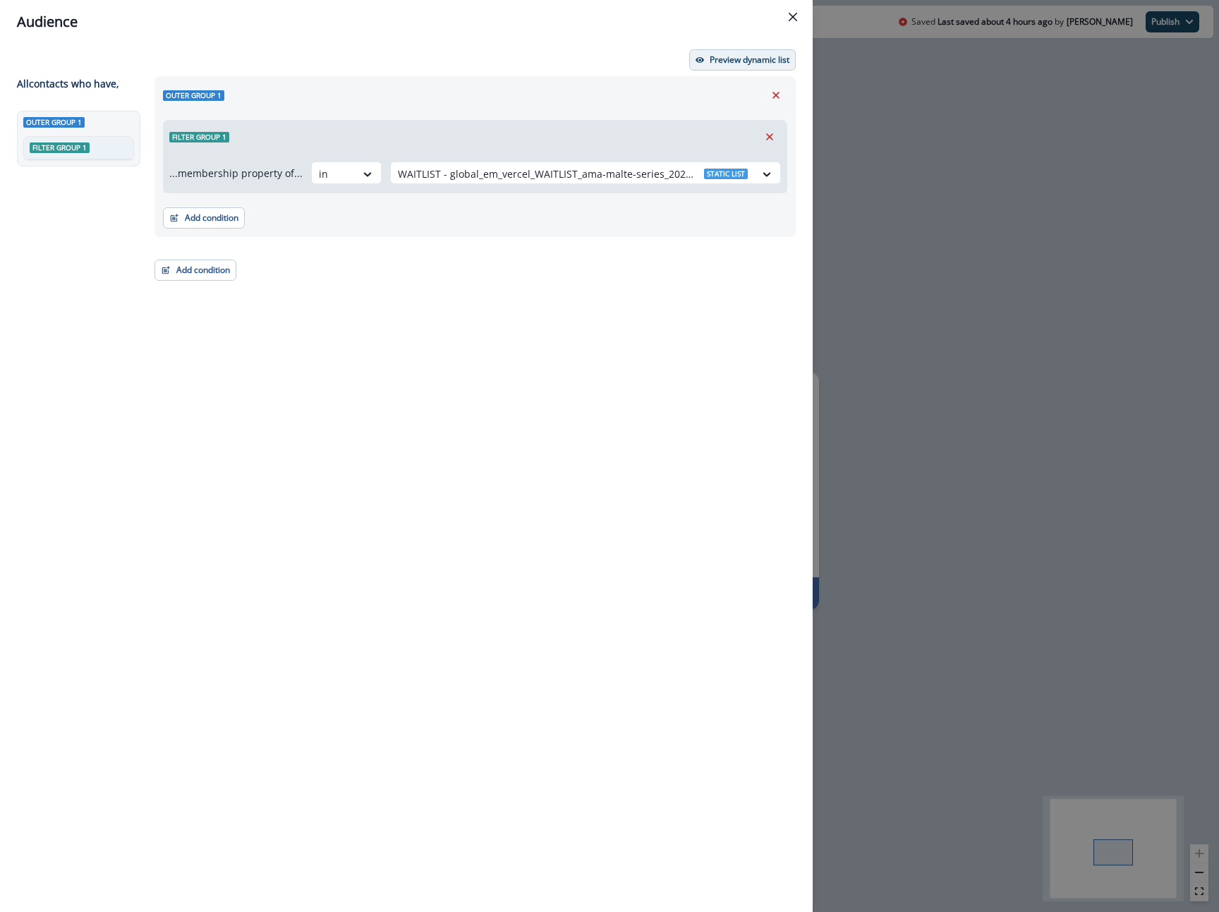
click at [708, 66] on button "Preview dynamic list" at bounding box center [742, 59] width 107 height 21
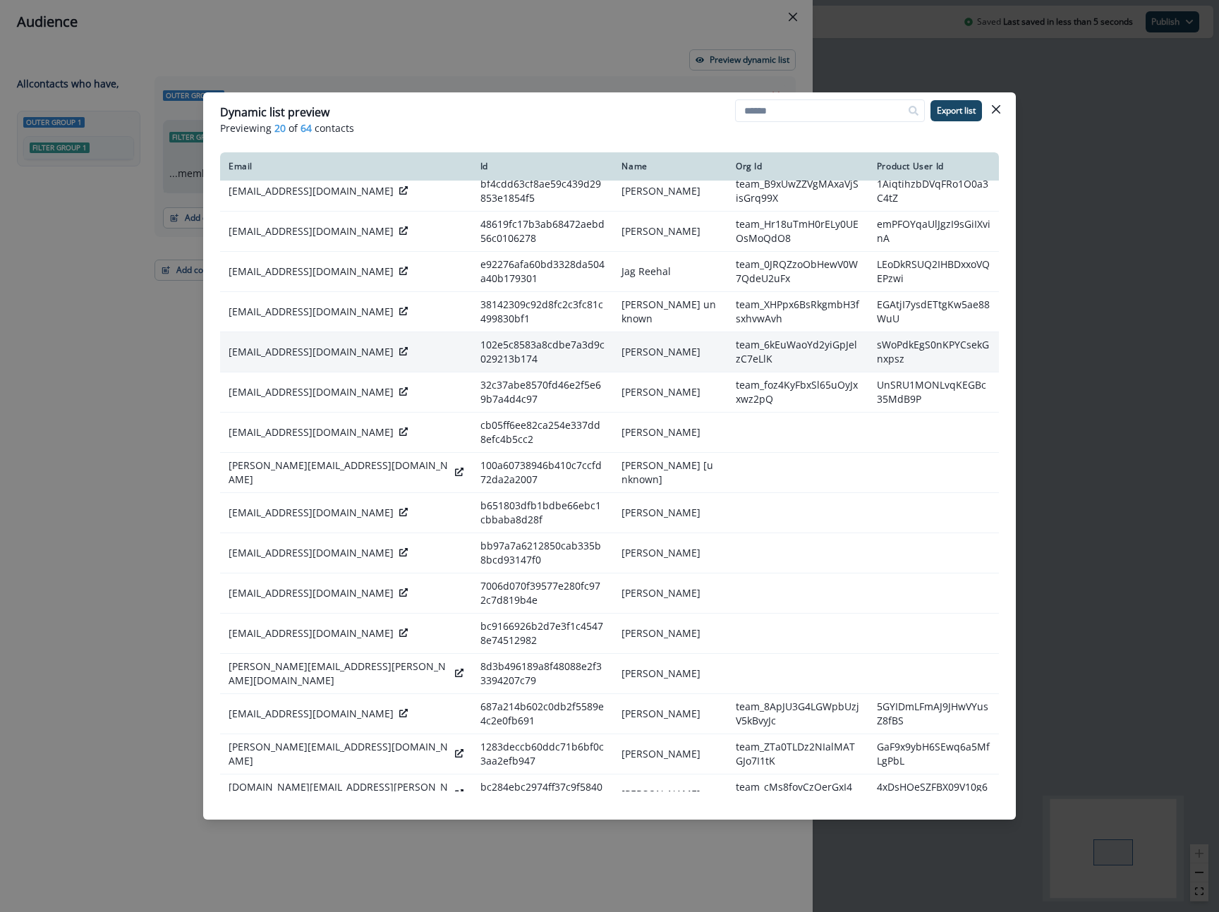
scroll to position [1, 0]
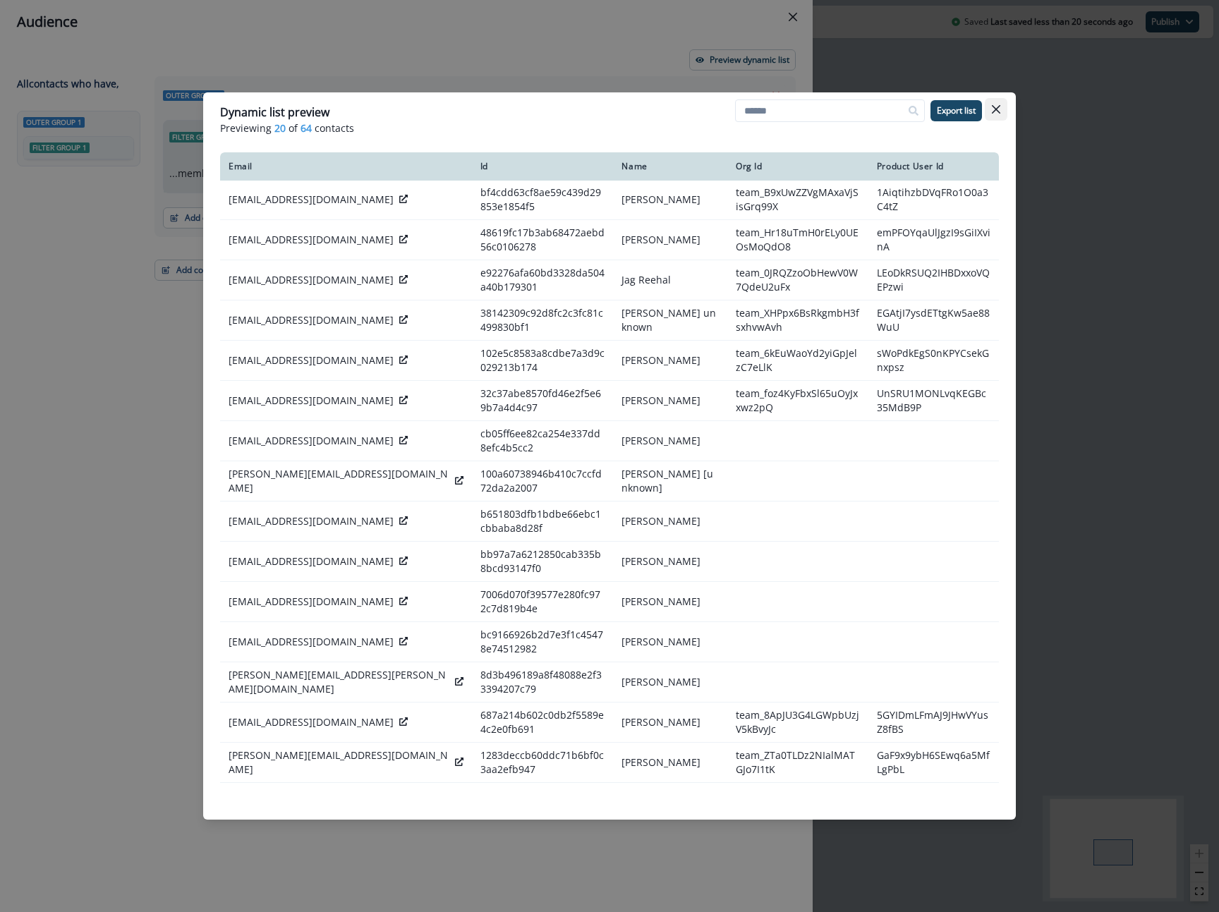
click at [990, 110] on button "Close" at bounding box center [996, 109] width 23 height 23
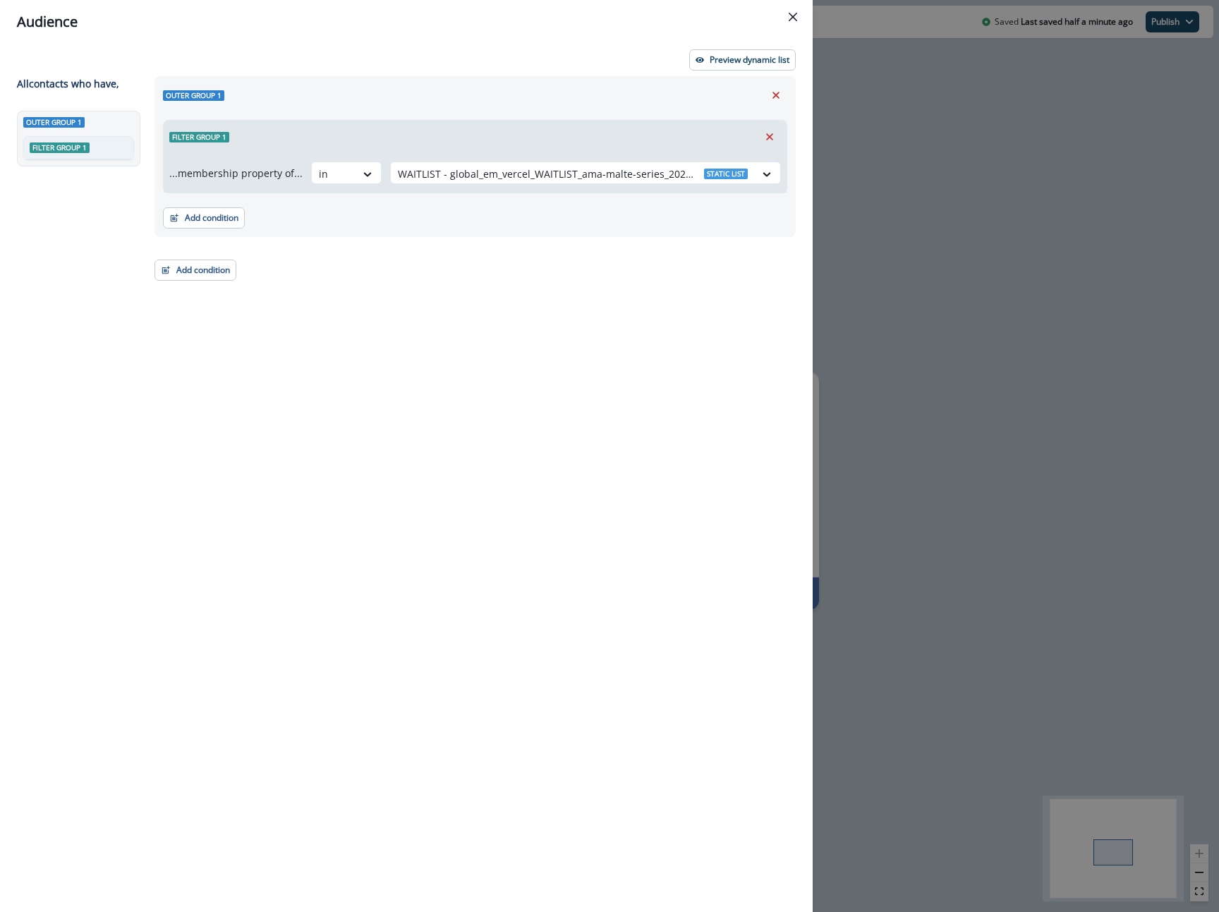
click at [231, 202] on div "Add condition Contact properties A person property Performed a product event Pe…" at bounding box center [475, 210] width 624 height 35
click at [230, 212] on button "Add condition" at bounding box center [204, 217] width 82 height 21
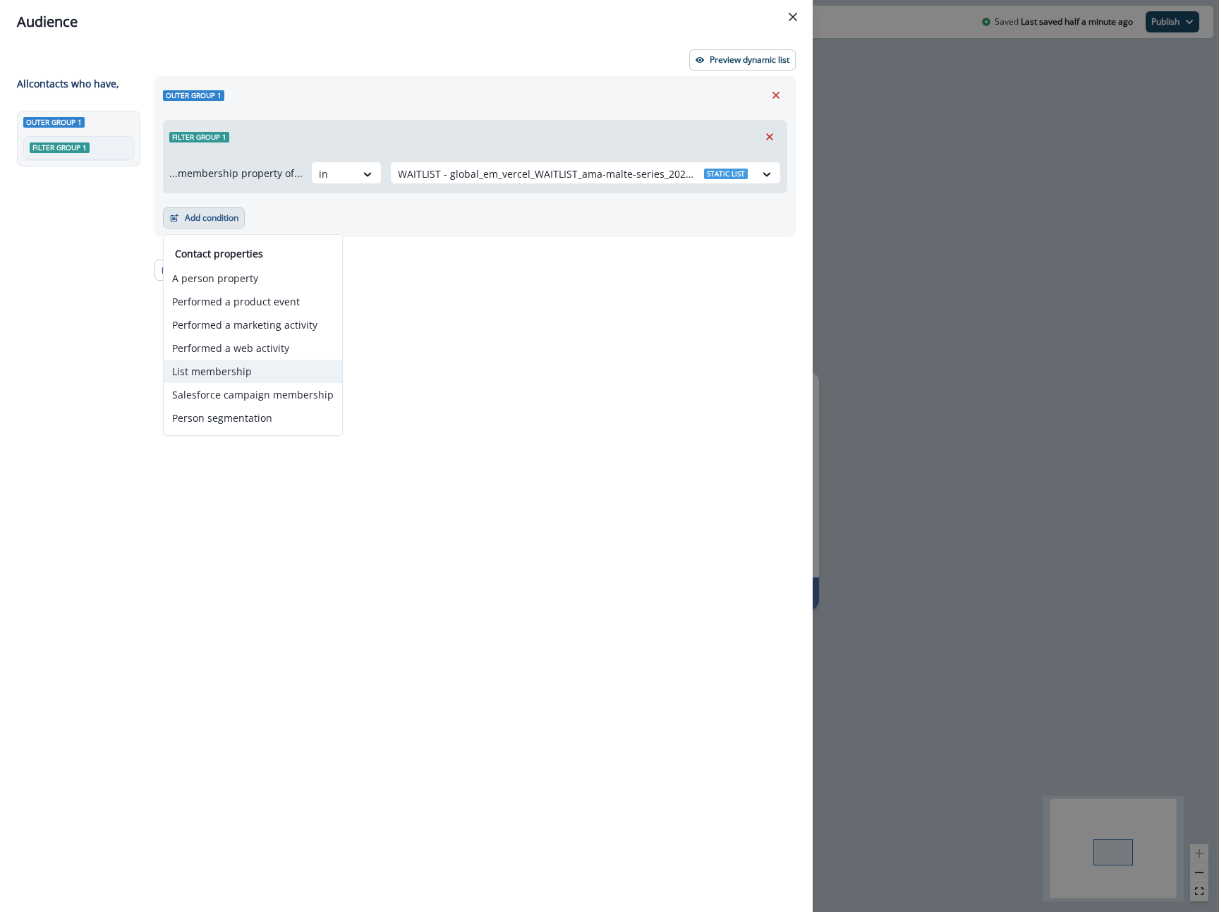
click at [216, 371] on button "List membership" at bounding box center [253, 371] width 178 height 23
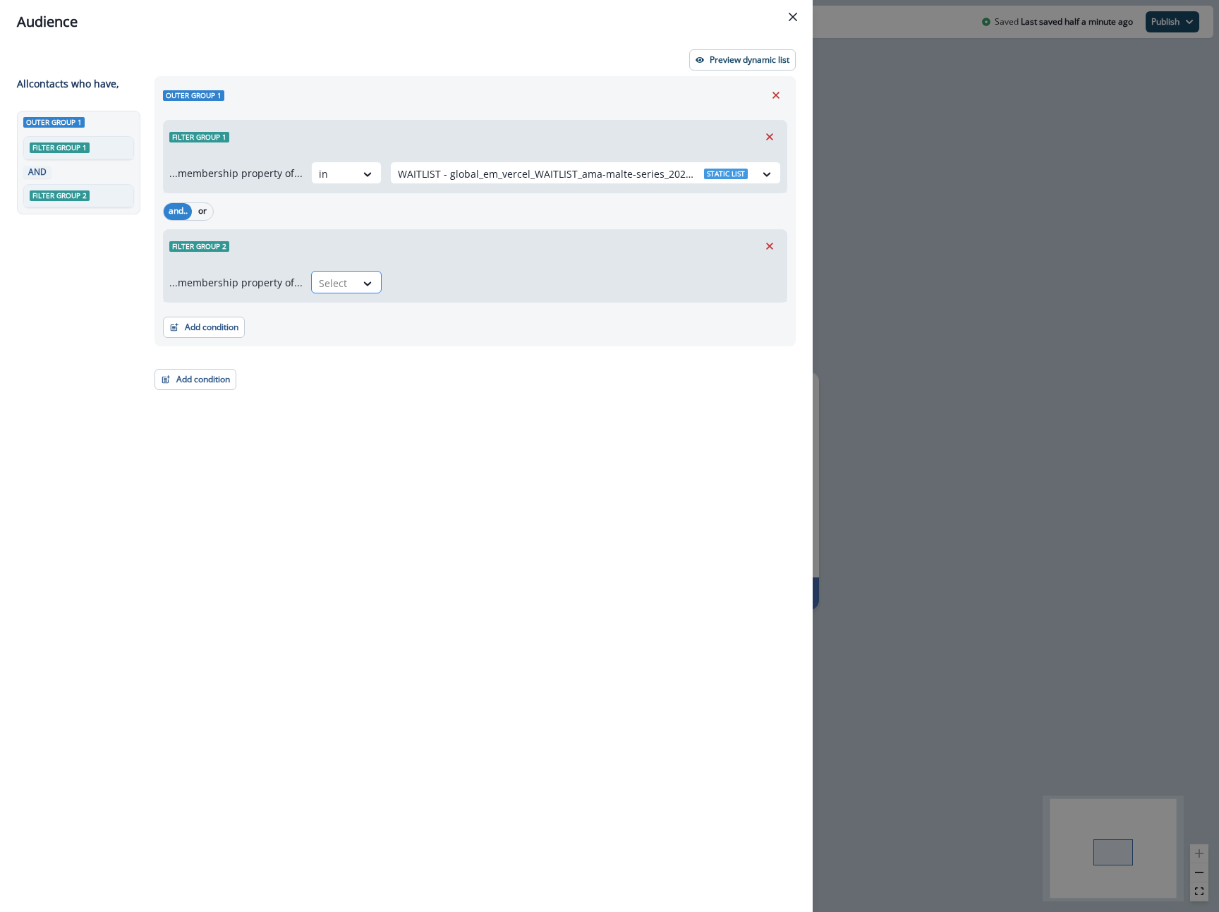
click at [334, 291] on div at bounding box center [334, 283] width 30 height 18
click at [335, 305] on div "not in" at bounding box center [342, 315] width 71 height 26
click at [468, 284] on div at bounding box center [573, 283] width 350 height 18
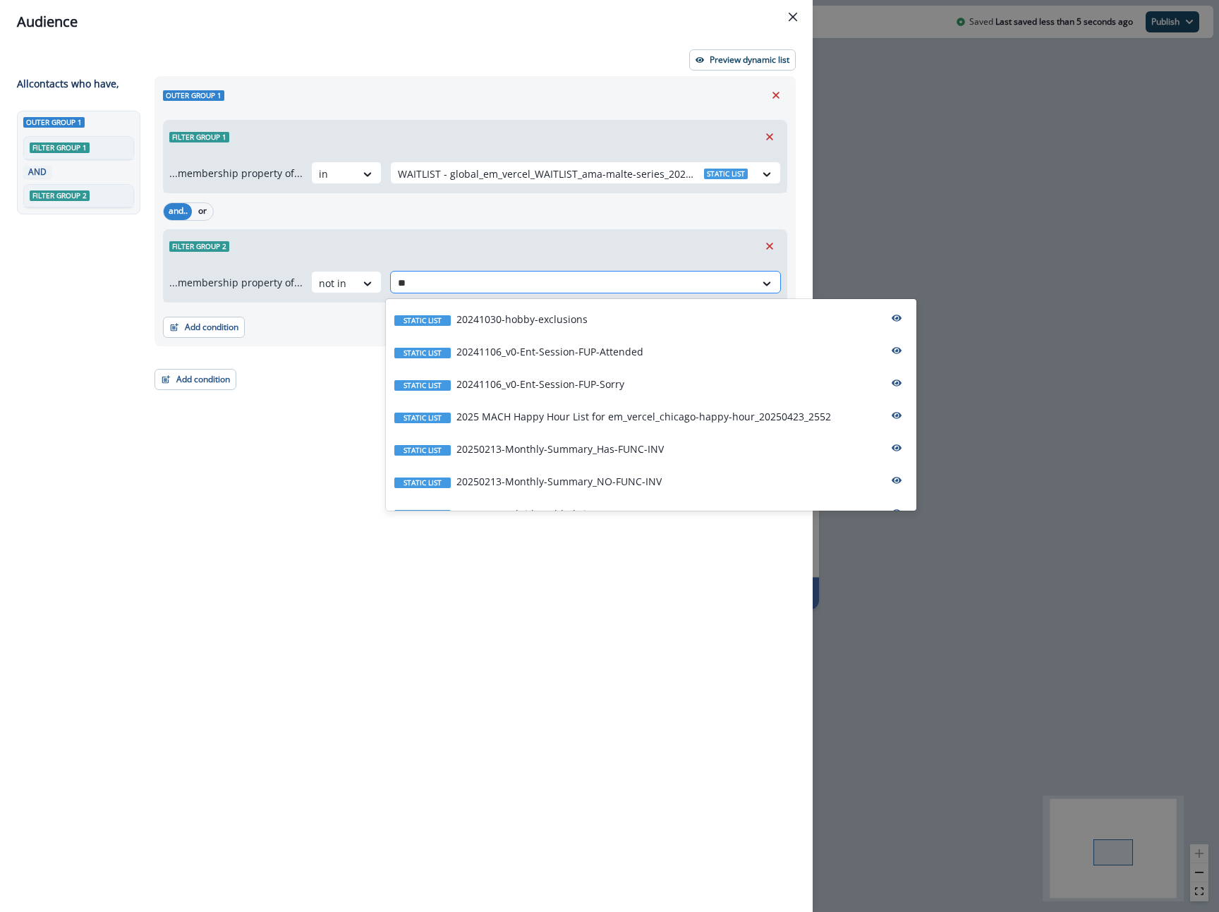
type input "*"
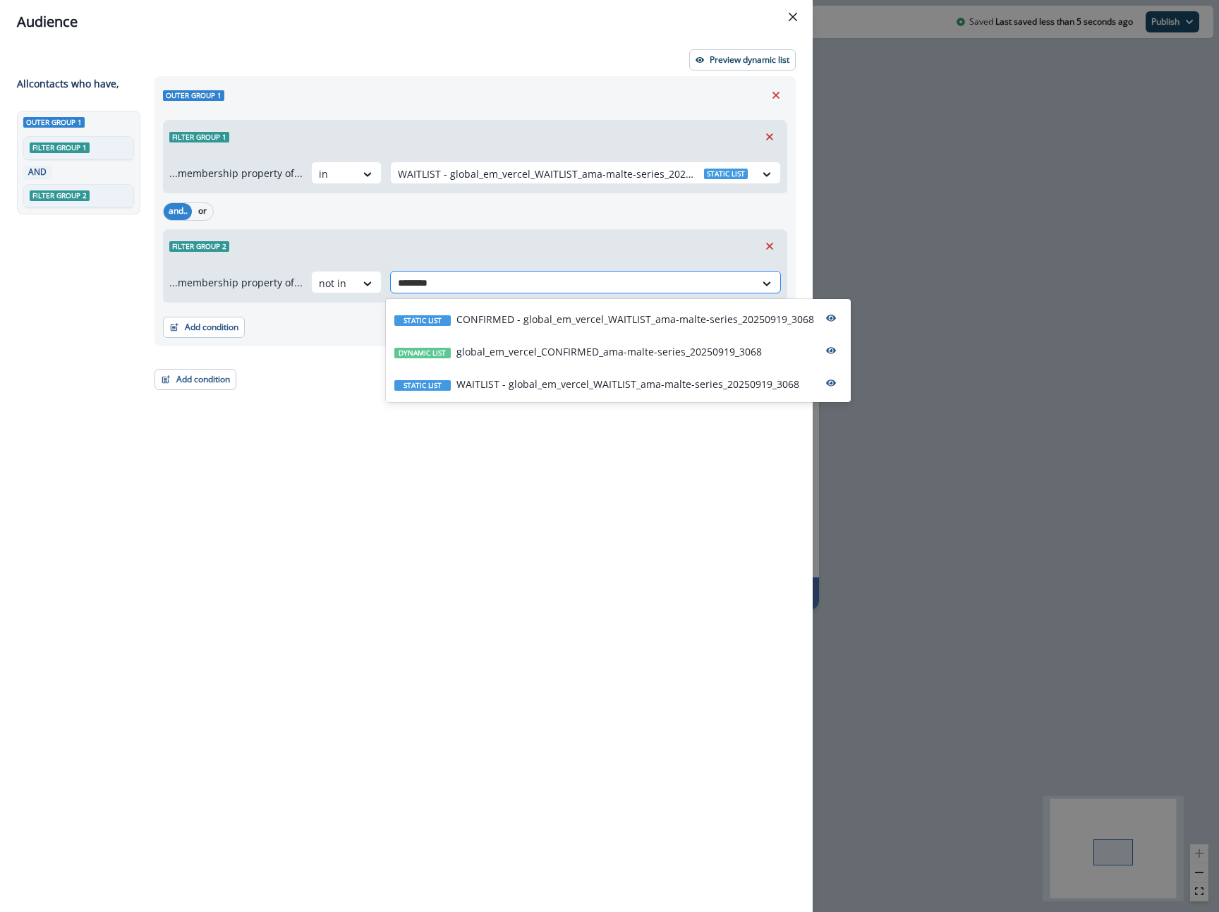
type input "*********"
click at [495, 322] on p "CONFIRMED - global_em_vercel_WAITLIST_ama-malte-series_20250919_3068" at bounding box center [635, 319] width 358 height 15
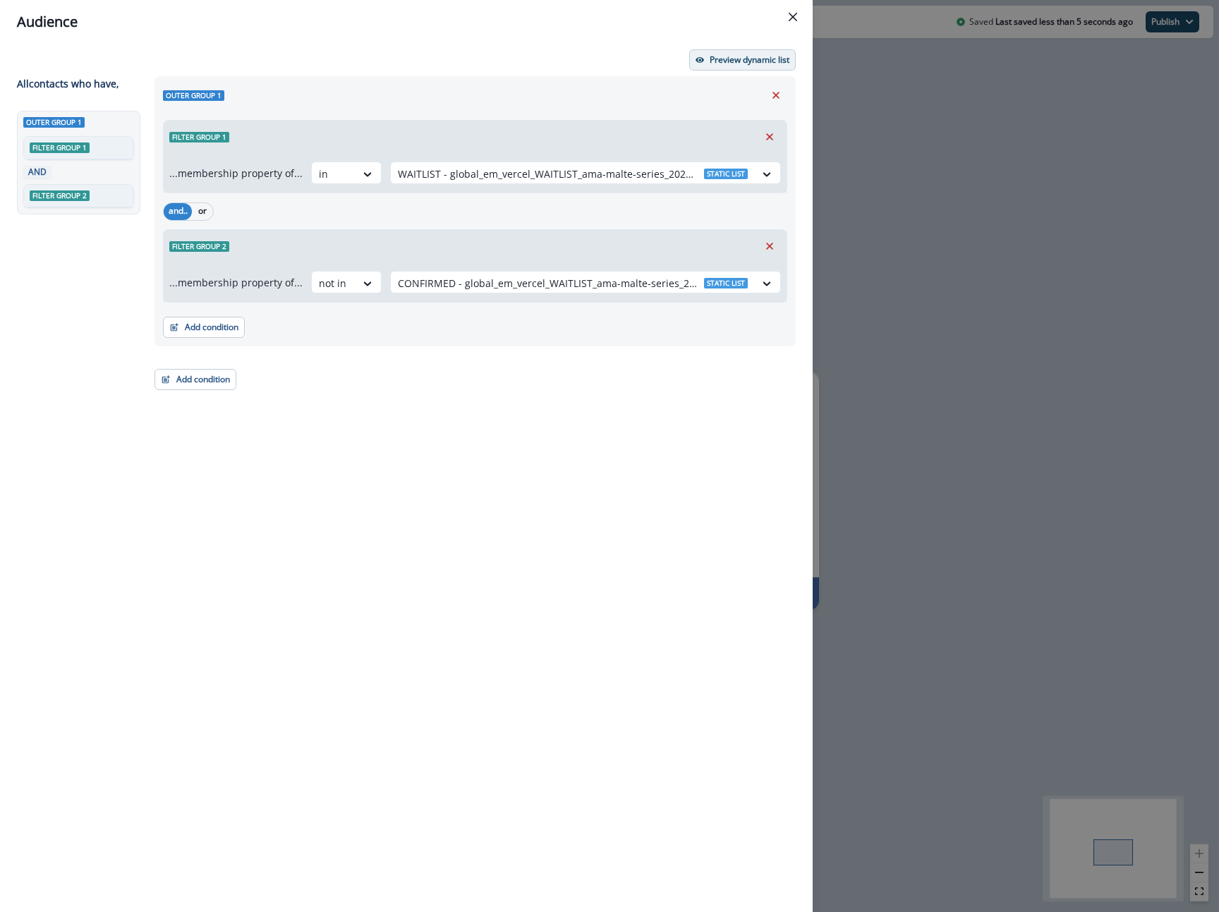
click at [710, 58] on p "Preview dynamic list" at bounding box center [750, 60] width 80 height 10
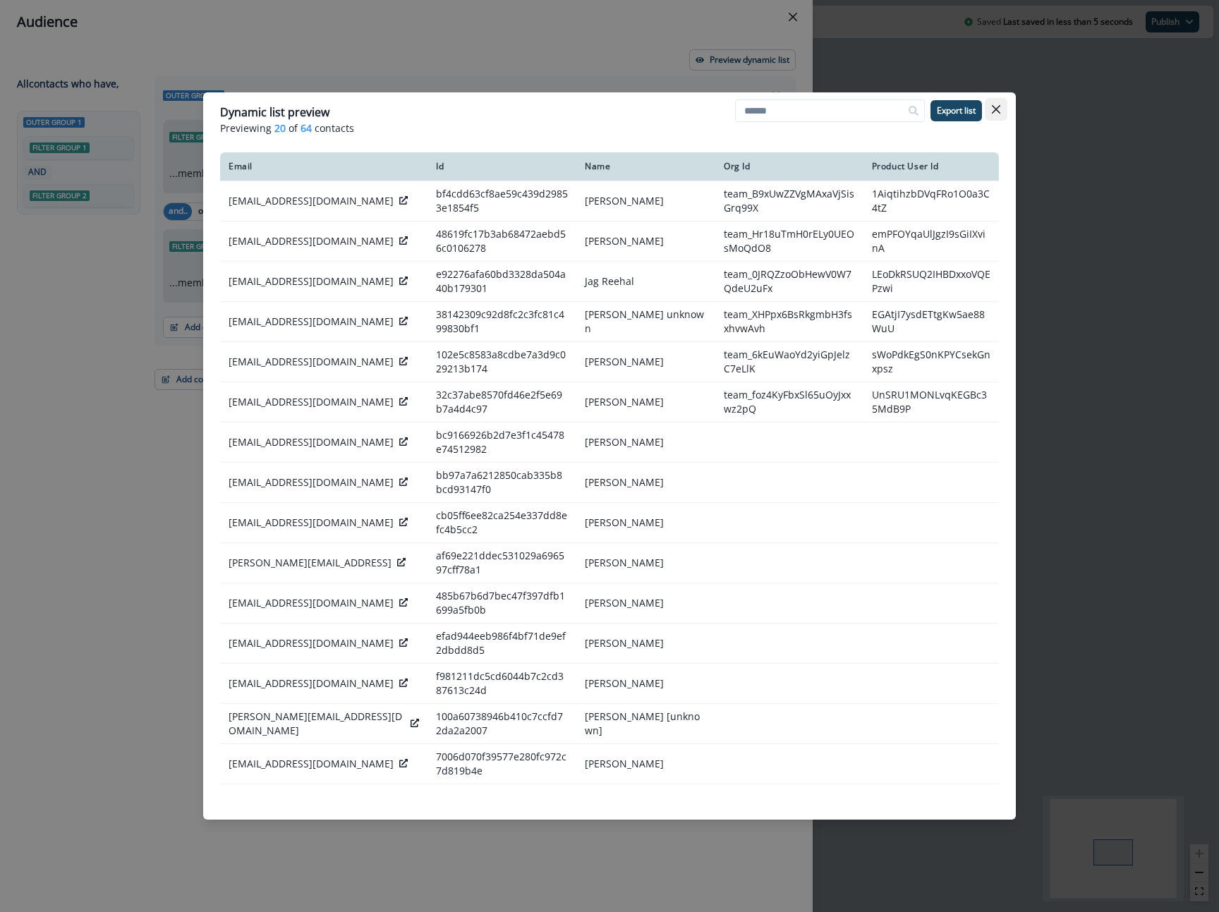
click at [995, 108] on icon "Close" at bounding box center [996, 109] width 8 height 8
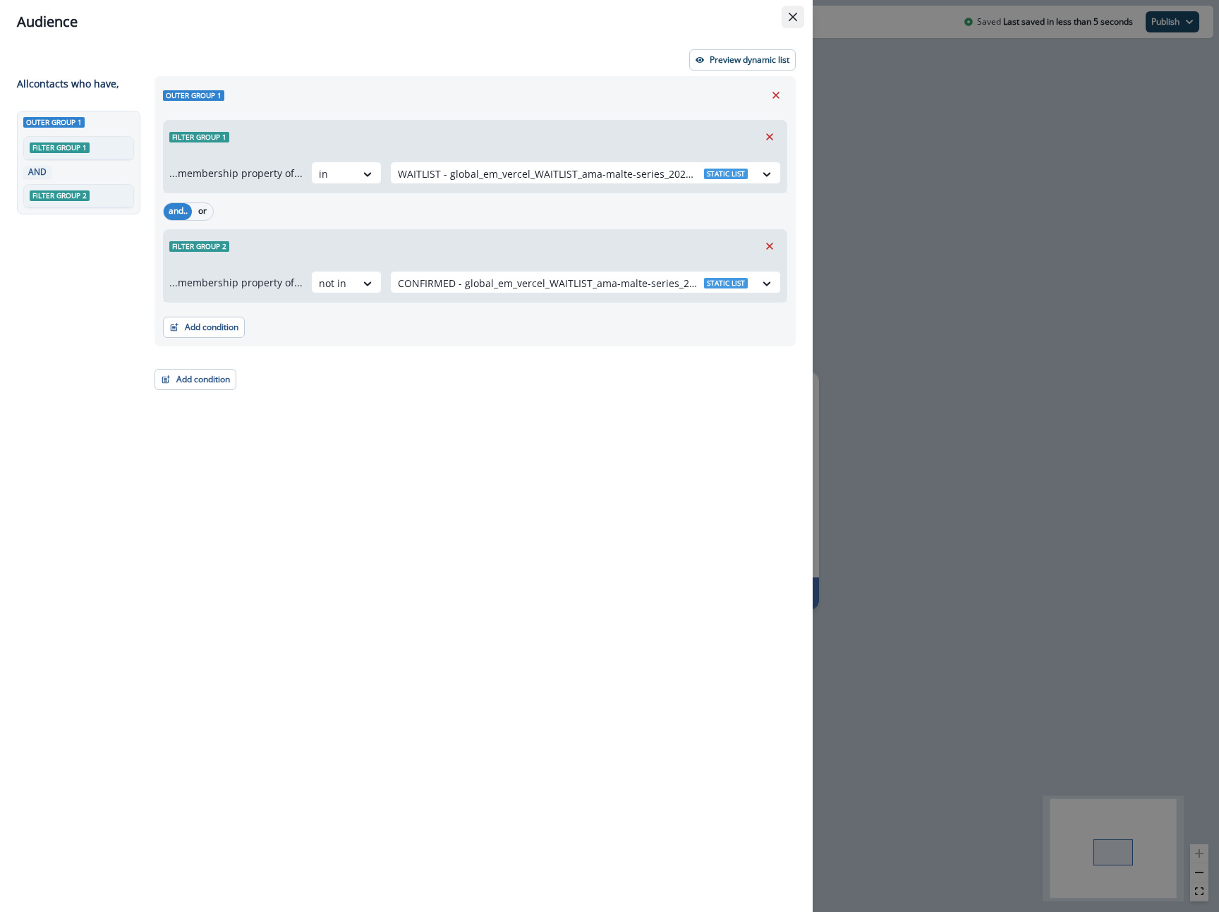
click at [793, 21] on button "Close" at bounding box center [793, 17] width 23 height 23
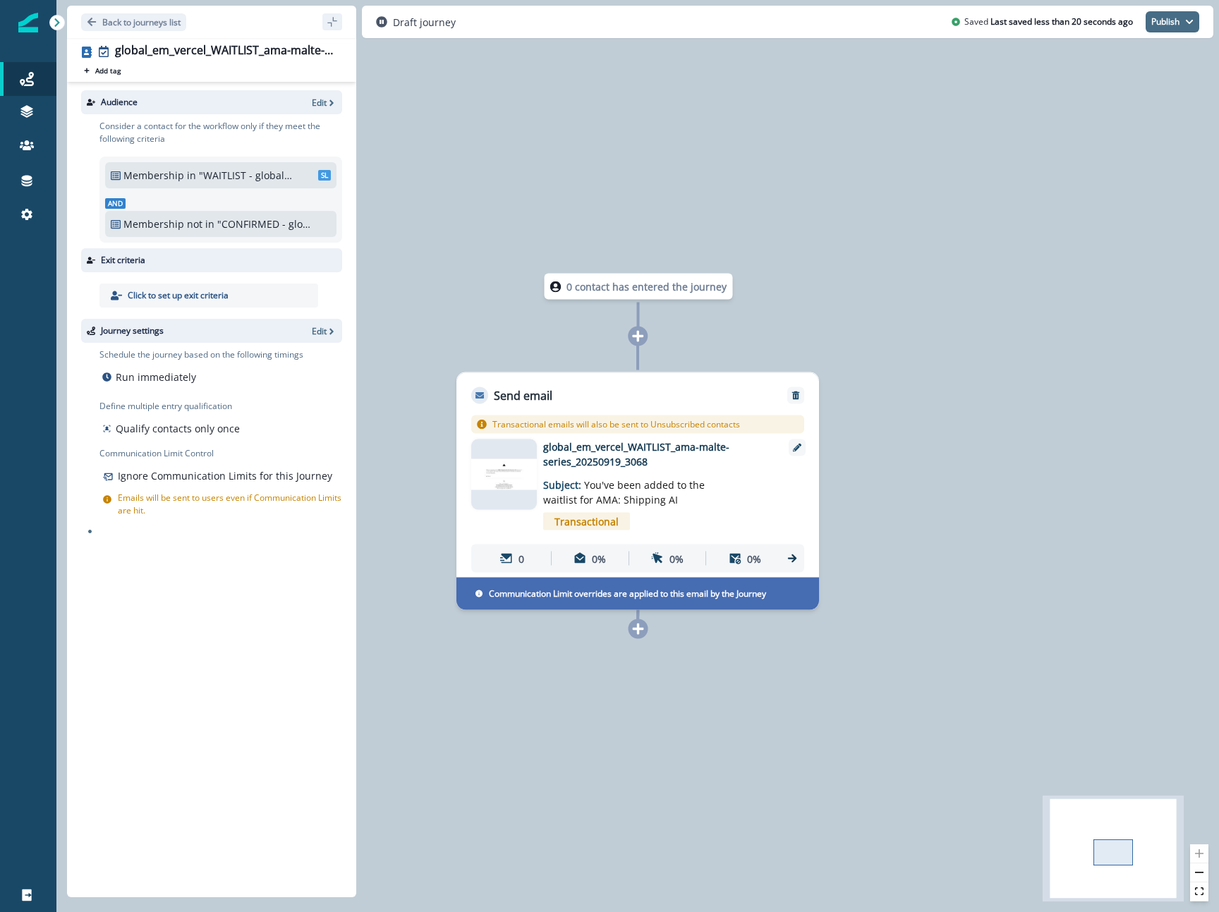
click at [1158, 14] on button "Publish" at bounding box center [1173, 21] width 54 height 21
click at [1137, 59] on button "as active journey" at bounding box center [1120, 56] width 157 height 25
